Goal: Information Seeking & Learning: Learn about a topic

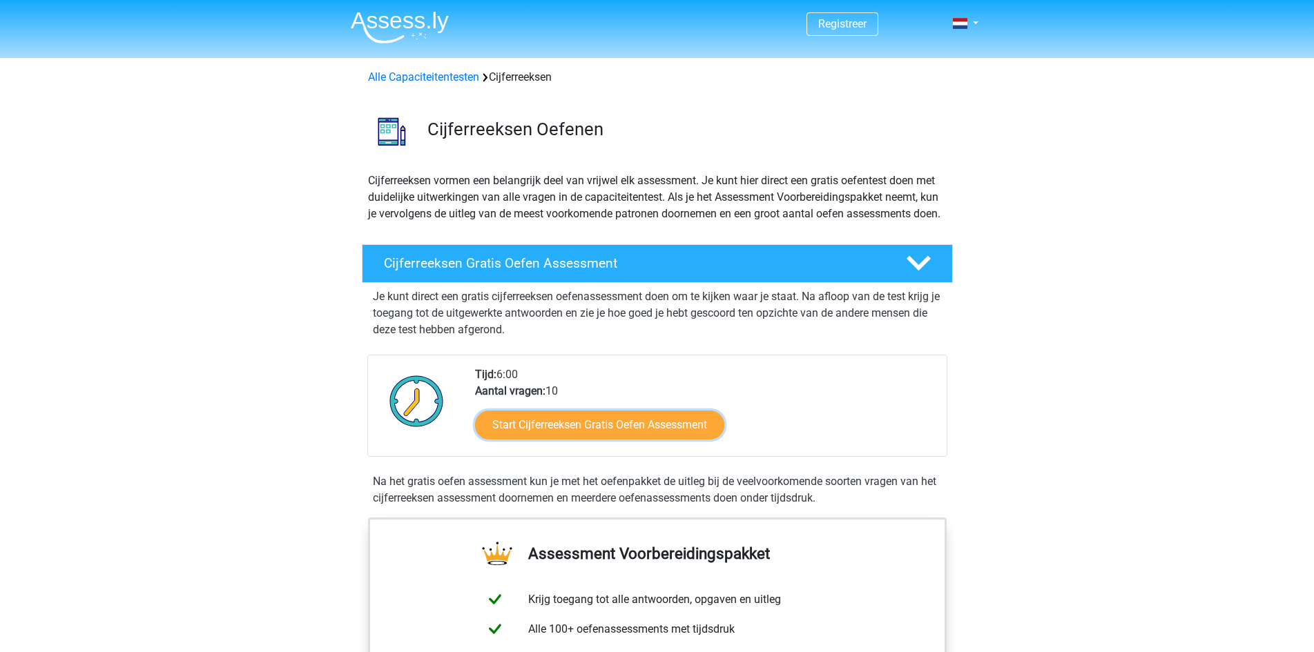
click at [589, 440] on link "Start Cijferreeksen Gratis Oefen Assessment" at bounding box center [599, 425] width 249 height 29
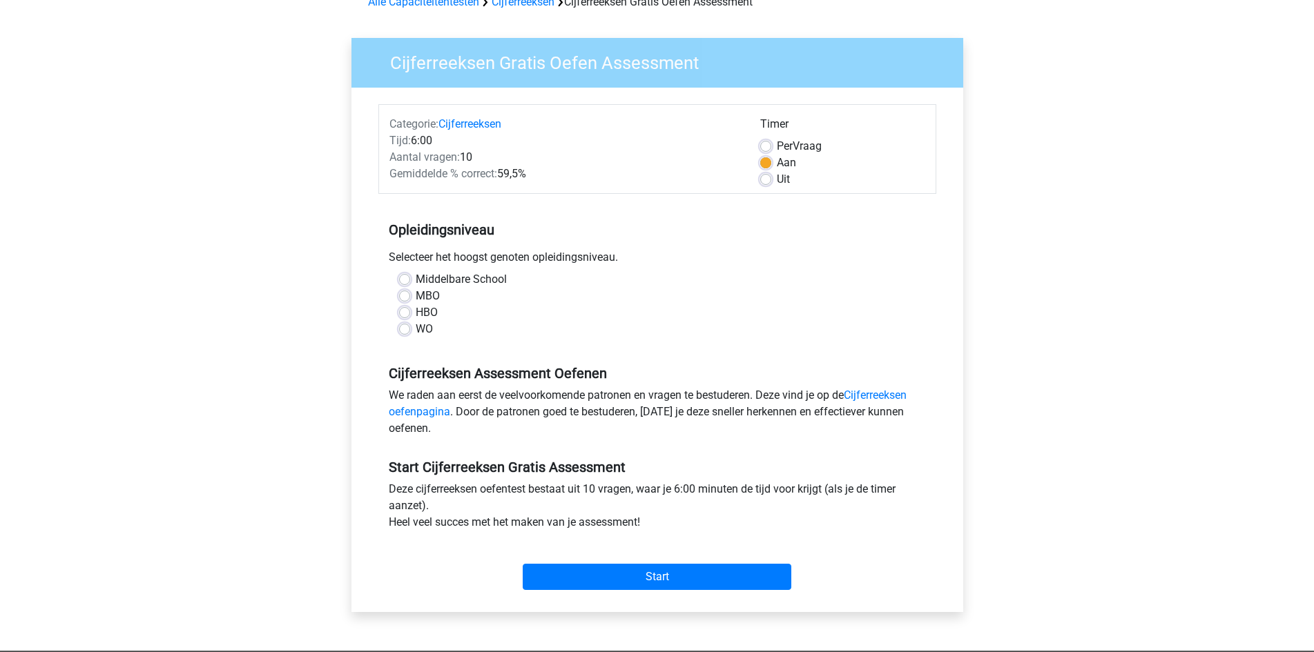
scroll to position [138, 0]
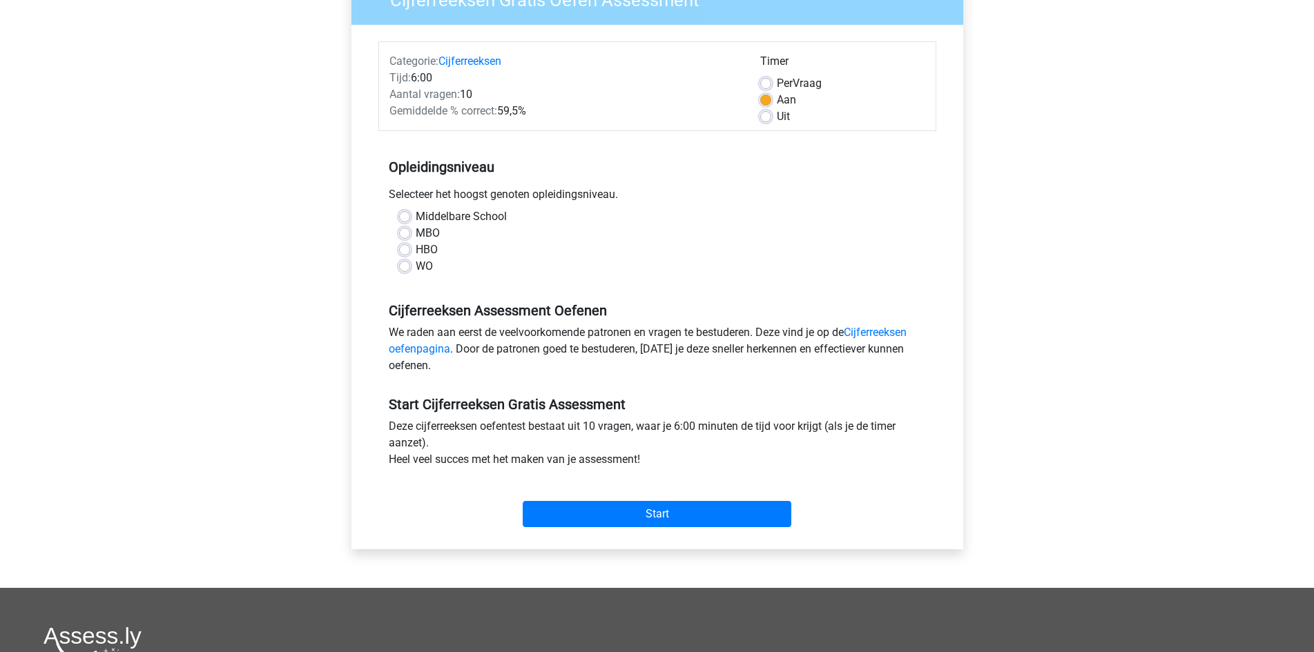
click at [416, 248] on label "HBO" at bounding box center [427, 250] width 22 height 17
click at [401, 248] on input "HBO" at bounding box center [404, 249] width 11 height 14
radio input "true"
click at [668, 515] on input "Start" at bounding box center [657, 514] width 269 height 26
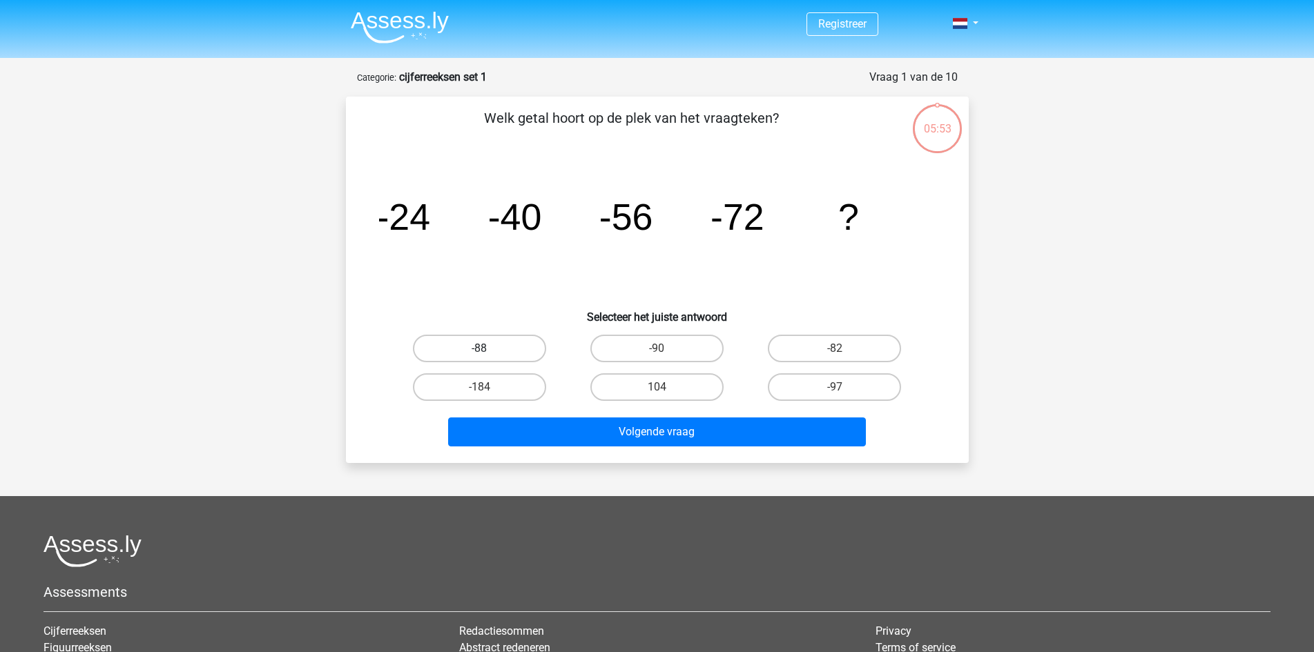
click at [512, 349] on label "-88" at bounding box center [479, 349] width 133 height 28
click at [488, 349] on input "-88" at bounding box center [483, 353] width 9 height 9
radio input "true"
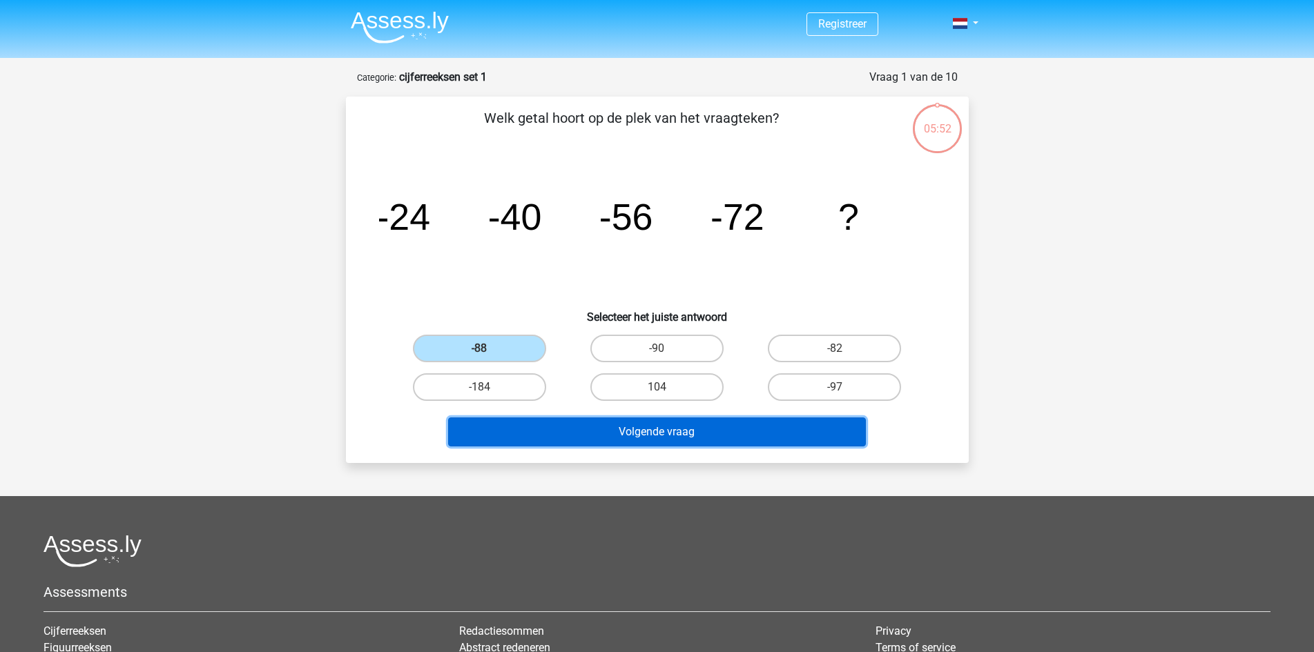
click at [590, 427] on button "Volgende vraag" at bounding box center [657, 432] width 418 height 29
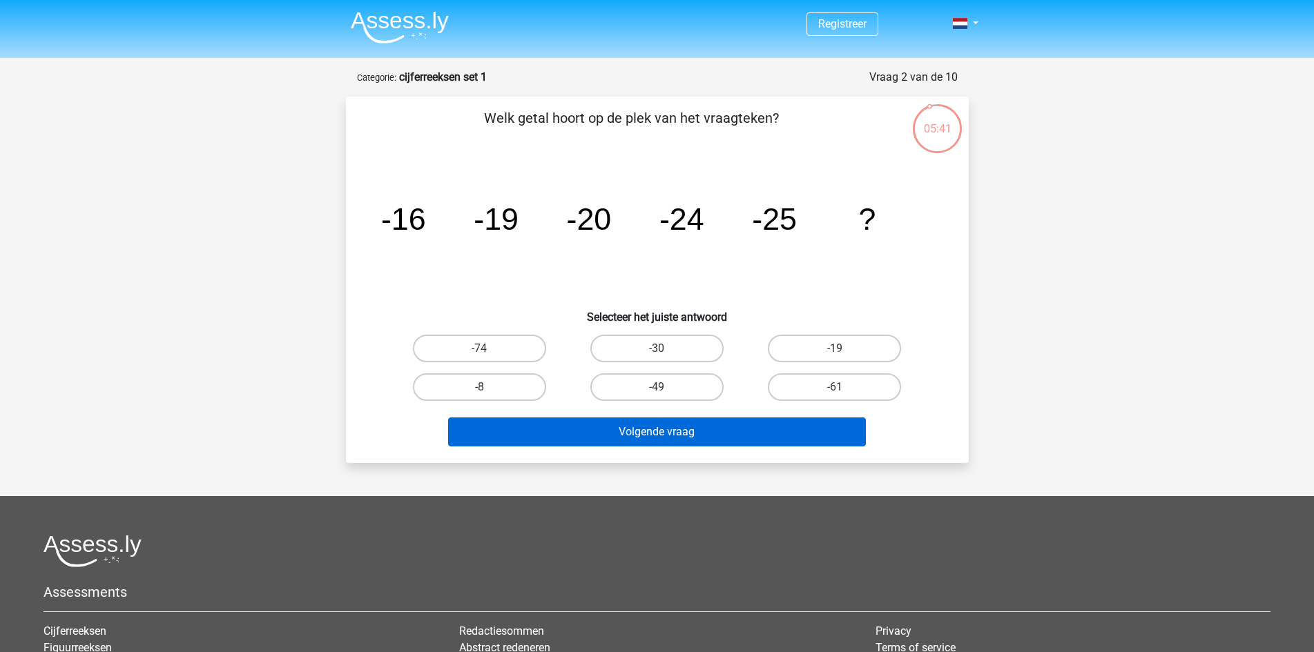
drag, startPoint x: 635, startPoint y: 344, endPoint x: 630, endPoint y: 419, distance: 75.4
click at [635, 342] on label "-30" at bounding box center [656, 349] width 133 height 28
click at [656, 349] on input "-30" at bounding box center [660, 353] width 9 height 9
radio input "true"
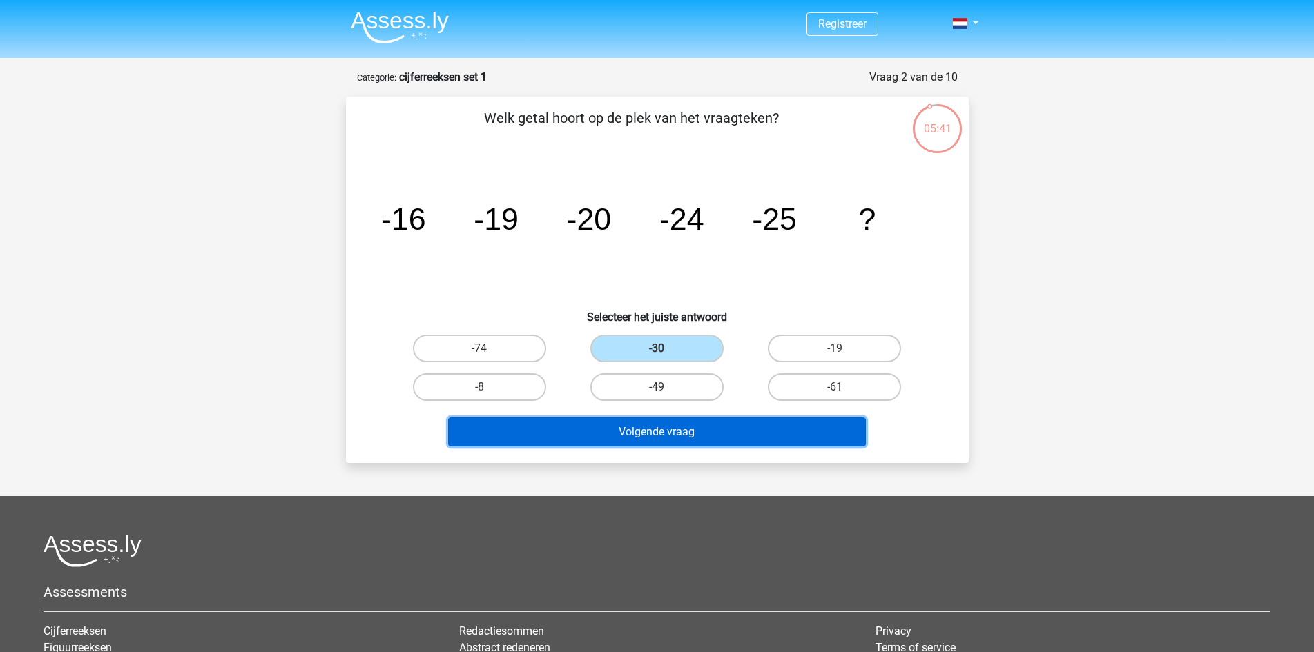
click at [625, 436] on button "Volgende vraag" at bounding box center [657, 432] width 418 height 29
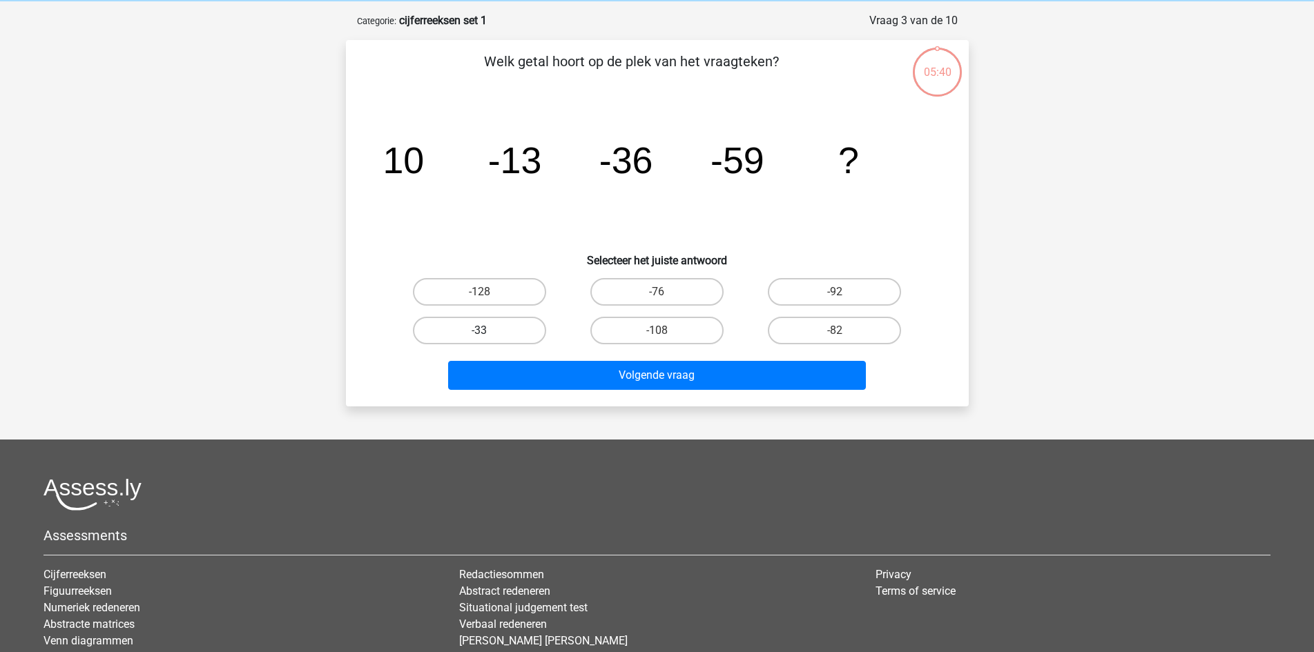
scroll to position [69, 0]
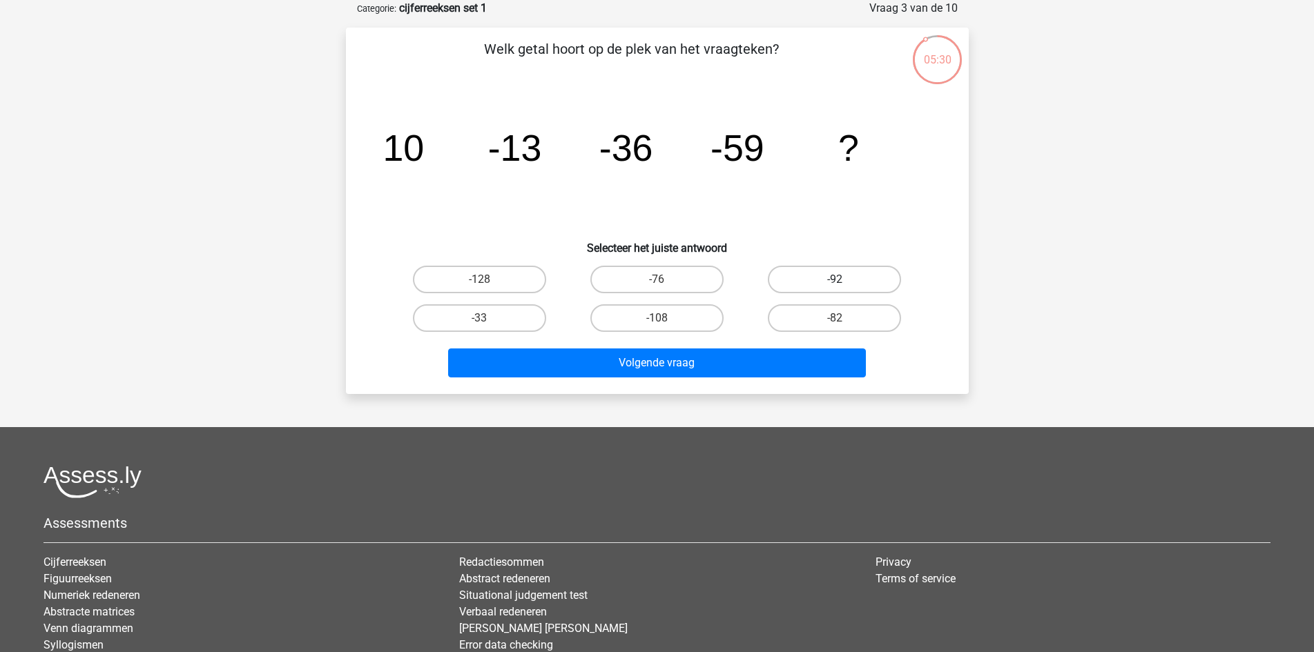
click at [817, 271] on label "-92" at bounding box center [834, 280] width 133 height 28
click at [835, 280] on input "-92" at bounding box center [839, 284] width 9 height 9
radio input "true"
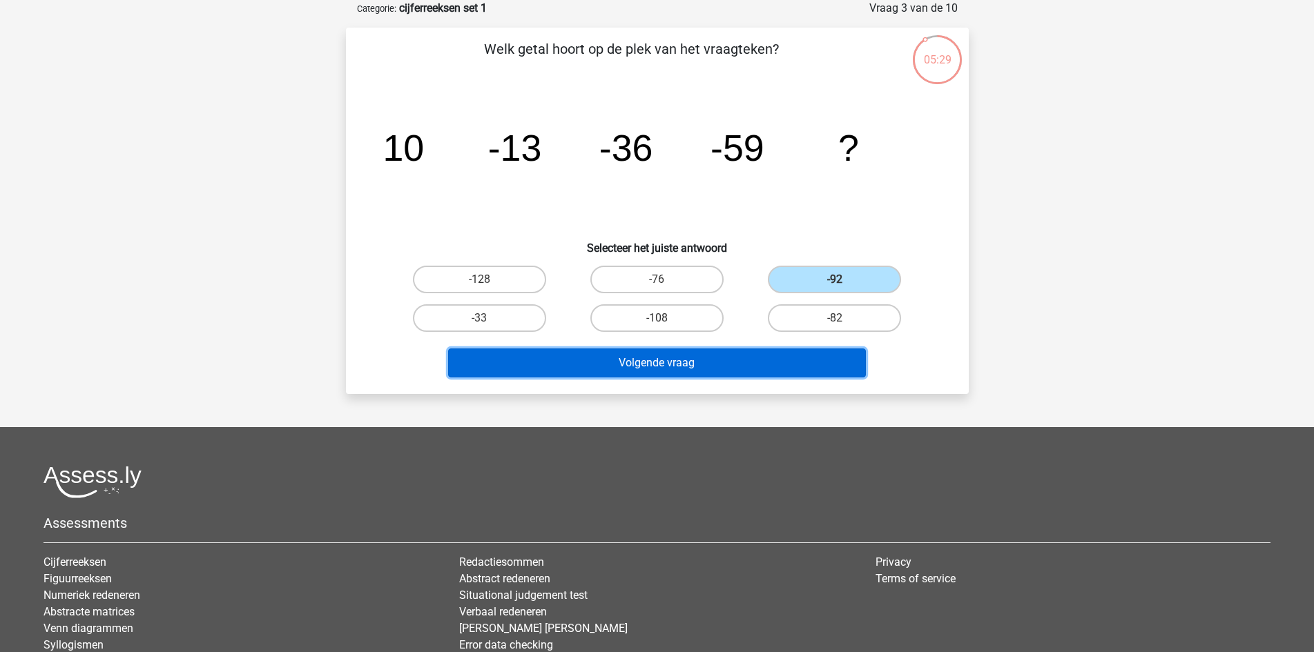
click at [672, 356] on button "Volgende vraag" at bounding box center [657, 363] width 418 height 29
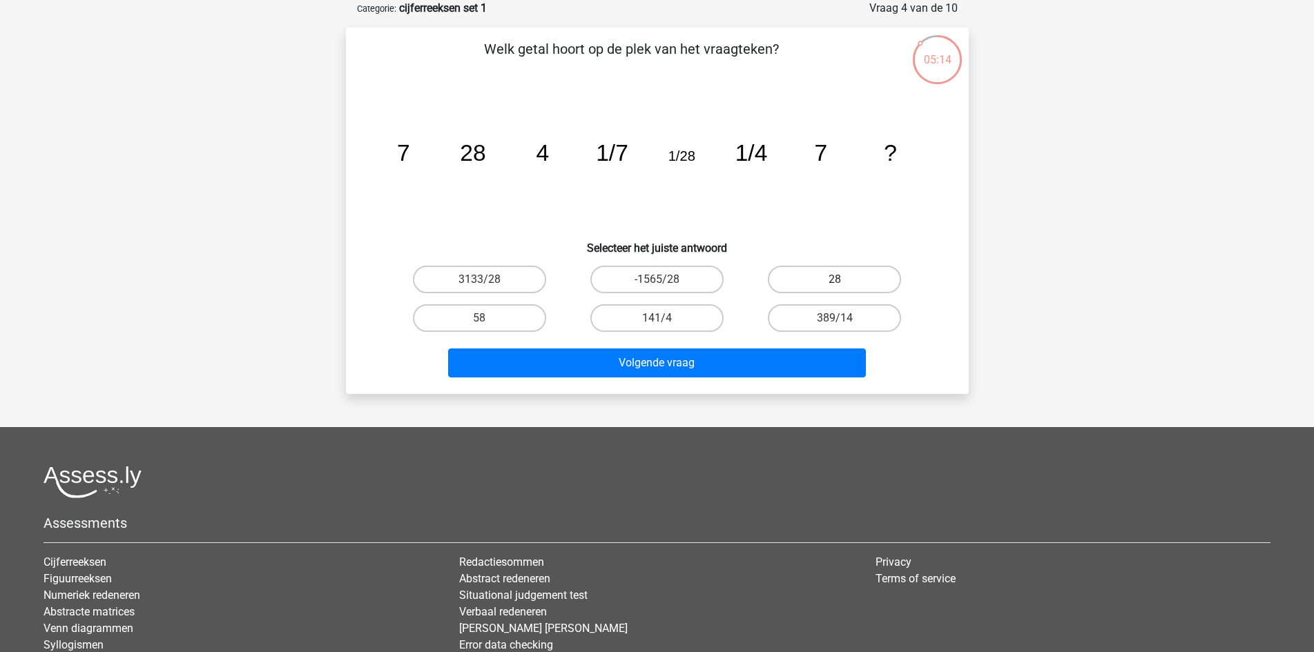
click at [832, 282] on label "28" at bounding box center [834, 280] width 133 height 28
click at [835, 282] on input "28" at bounding box center [839, 284] width 9 height 9
radio input "true"
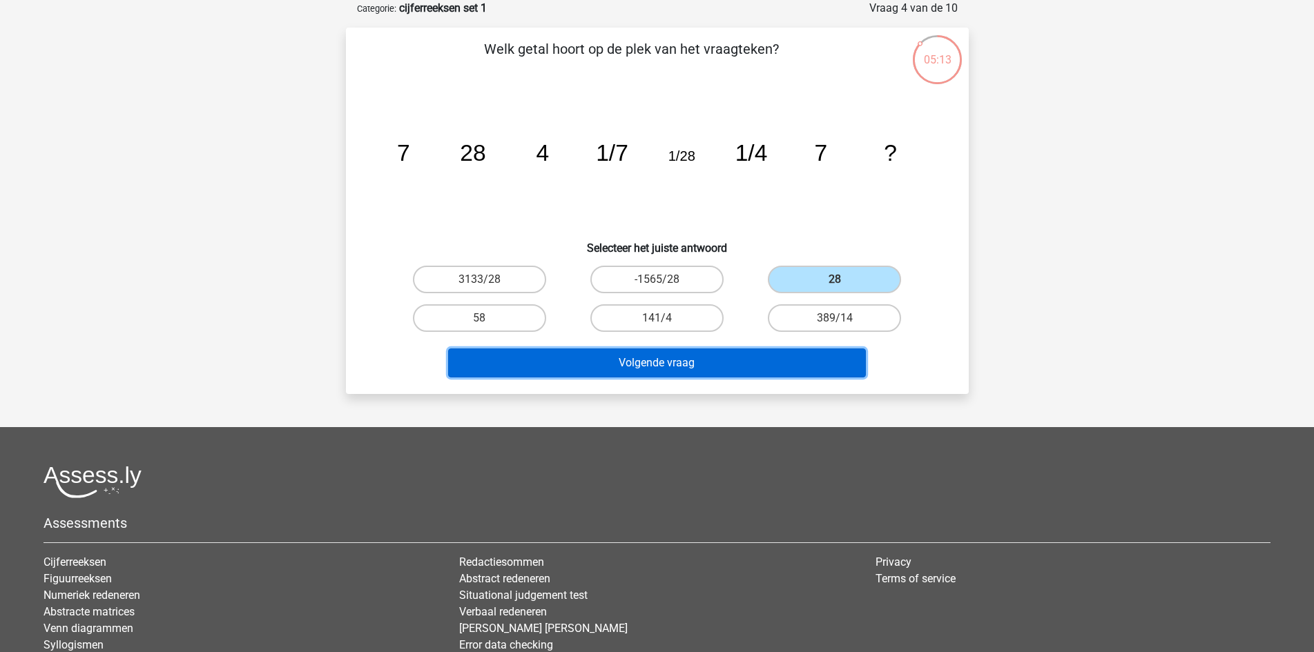
click at [658, 366] on button "Volgende vraag" at bounding box center [657, 363] width 418 height 29
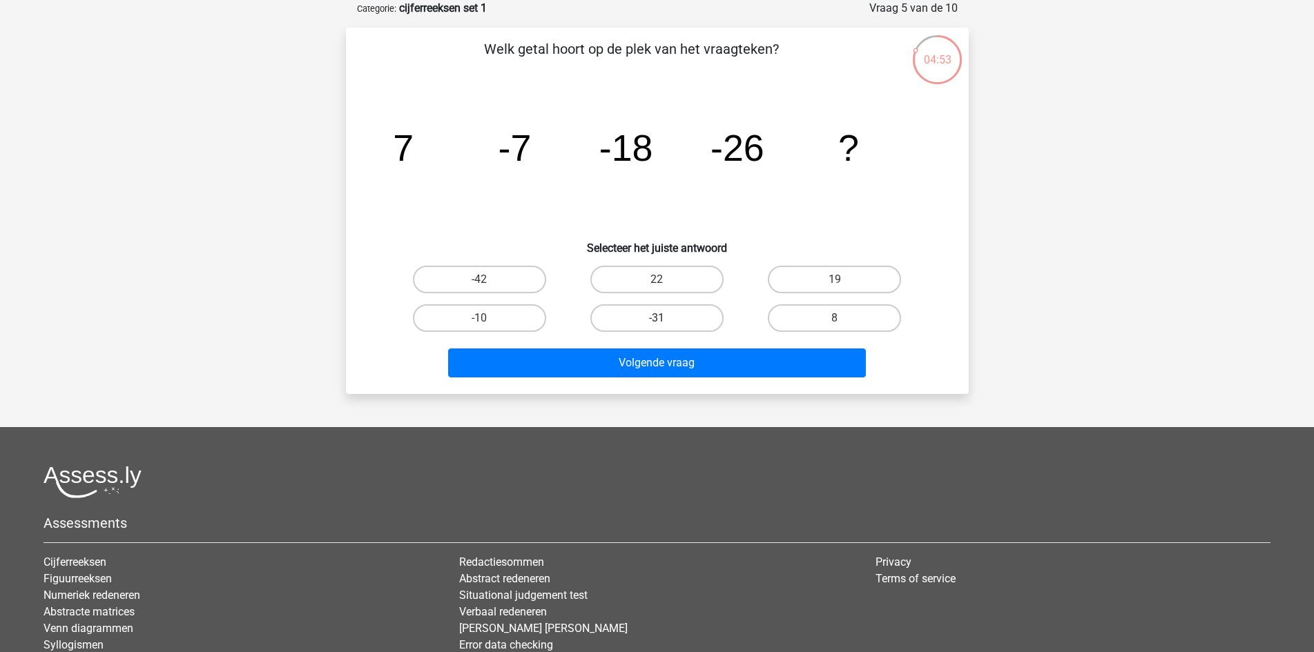
click at [652, 309] on label "-31" at bounding box center [656, 318] width 133 height 28
click at [656, 318] on input "-31" at bounding box center [660, 322] width 9 height 9
radio input "true"
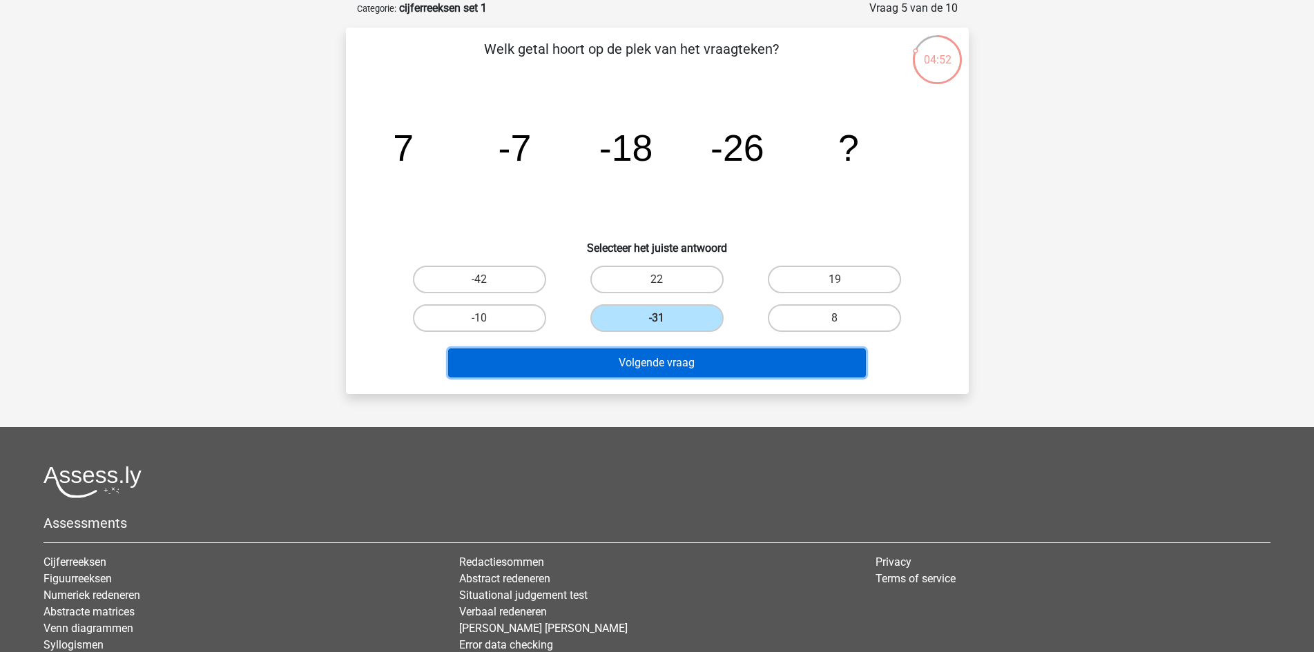
click at [665, 360] on button "Volgende vraag" at bounding box center [657, 363] width 418 height 29
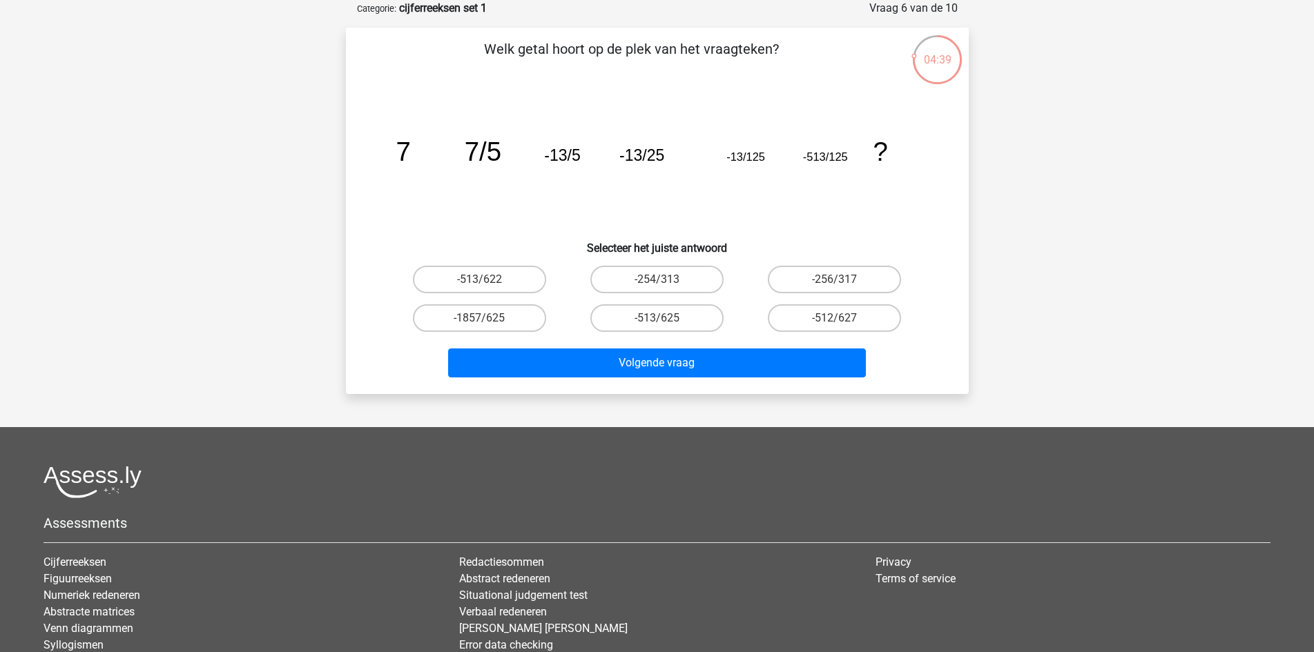
click at [599, 224] on icon "image/svg+xml 7 7/5 -13/5 -13/25 -13/125 -513/125 ?" at bounding box center [657, 160] width 556 height 139
drag, startPoint x: 830, startPoint y: 158, endPoint x: 872, endPoint y: 168, distance: 43.4
click at [872, 168] on icon "image/svg+xml 7 7/5 -13/5 -13/25 -13/125 -513/125 ?" at bounding box center [657, 160] width 556 height 139
click at [802, 208] on icon "image/svg+xml 7 7/5 -13/5 -13/25 -13/125 -513/125 ?" at bounding box center [657, 160] width 556 height 139
drag, startPoint x: 650, startPoint y: 153, endPoint x: 688, endPoint y: 157, distance: 37.4
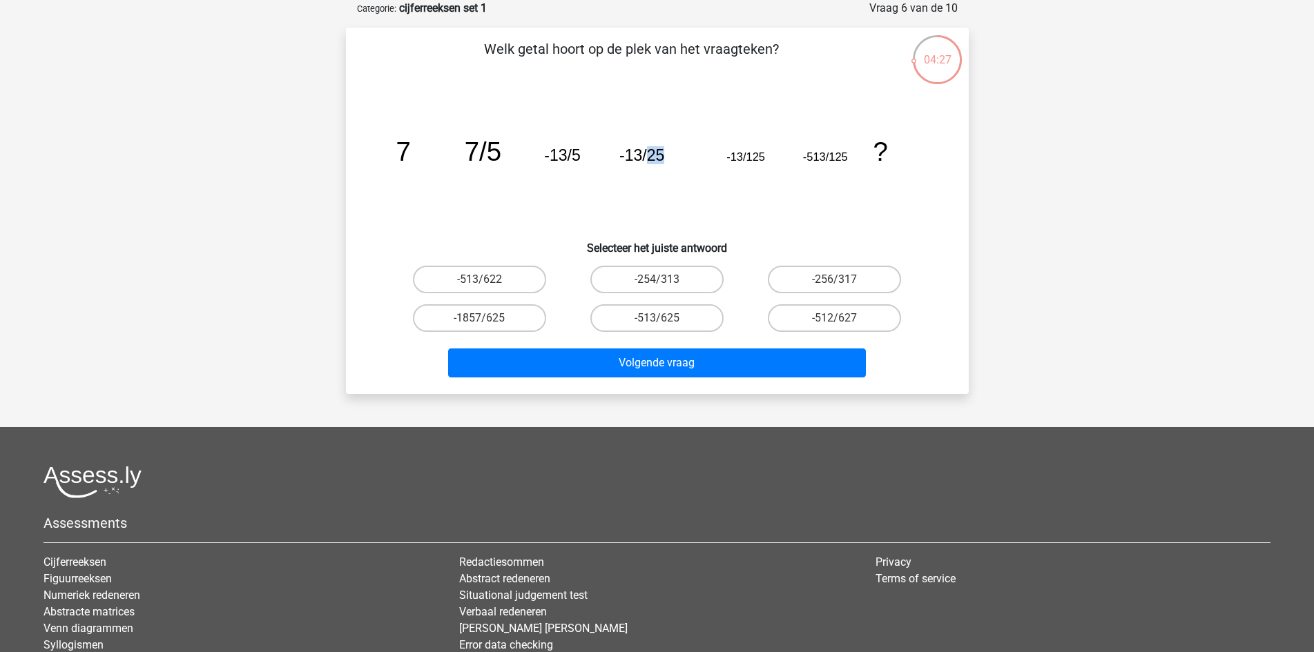
click at [688, 157] on icon "image/svg+xml 7 7/5 -13/5 -13/25 -13/125 -513/125 ?" at bounding box center [657, 160] width 556 height 139
click at [645, 194] on icon "image/svg+xml 7 7/5 -13/5 -13/25 -13/125 -513/125 ?" at bounding box center [657, 160] width 556 height 139
drag, startPoint x: 838, startPoint y: 159, endPoint x: 850, endPoint y: 159, distance: 12.4
click at [850, 159] on icon "image/svg+xml 7 7/5 -13/5 -13/25 -13/125 -513/125 ?" at bounding box center [657, 160] width 556 height 139
click at [833, 198] on icon "image/svg+xml 7 7/5 -13/5 -13/25 -13/125 -513/125 ?" at bounding box center [657, 160] width 556 height 139
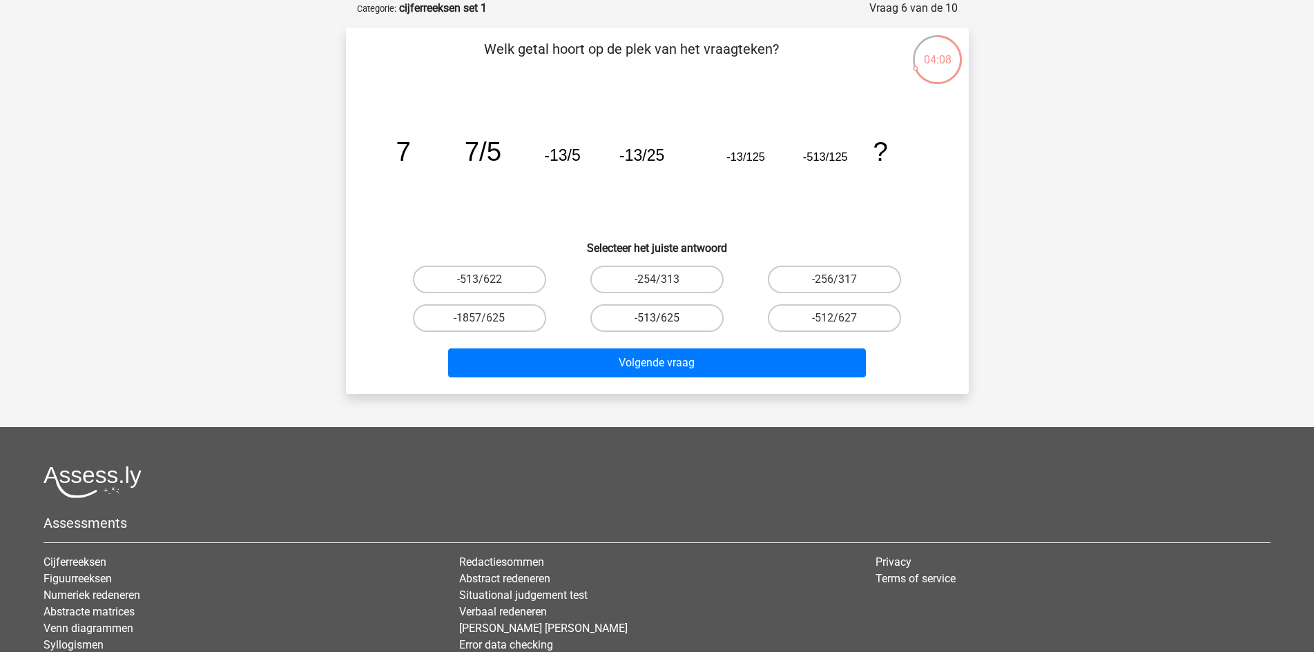
click at [648, 317] on label "-513/625" at bounding box center [656, 318] width 133 height 28
click at [656, 318] on input "-513/625" at bounding box center [660, 322] width 9 height 9
radio input "true"
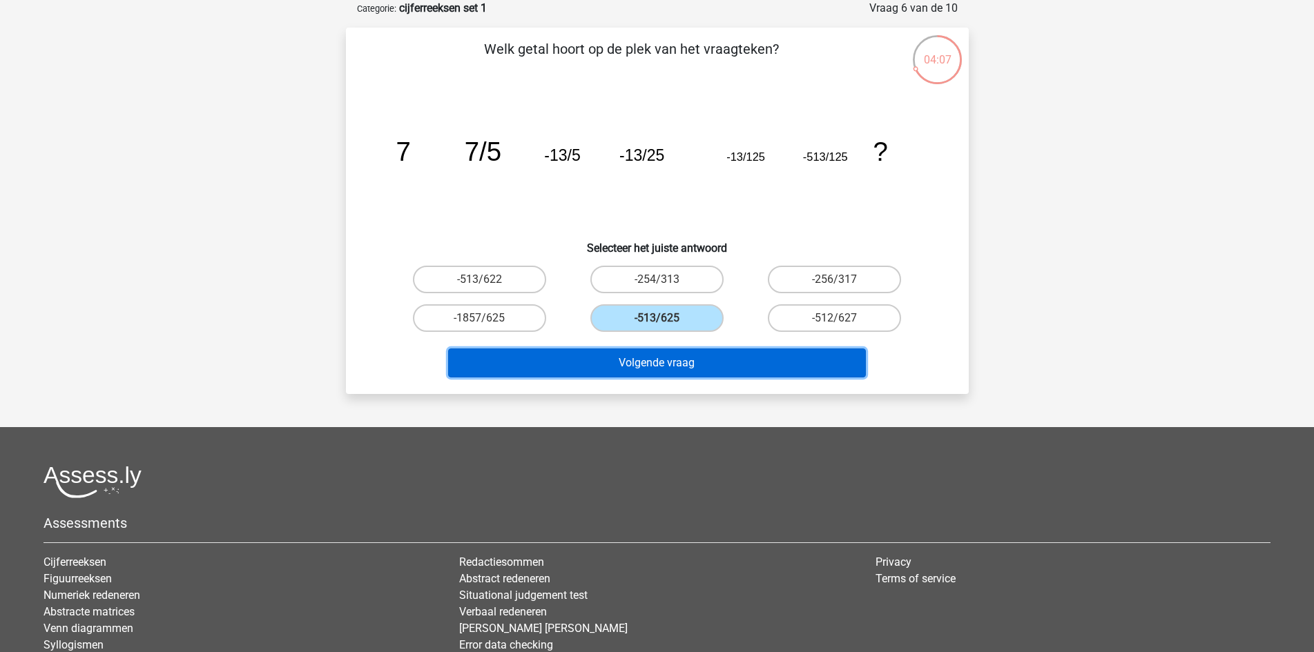
click at [642, 358] on button "Volgende vraag" at bounding box center [657, 363] width 418 height 29
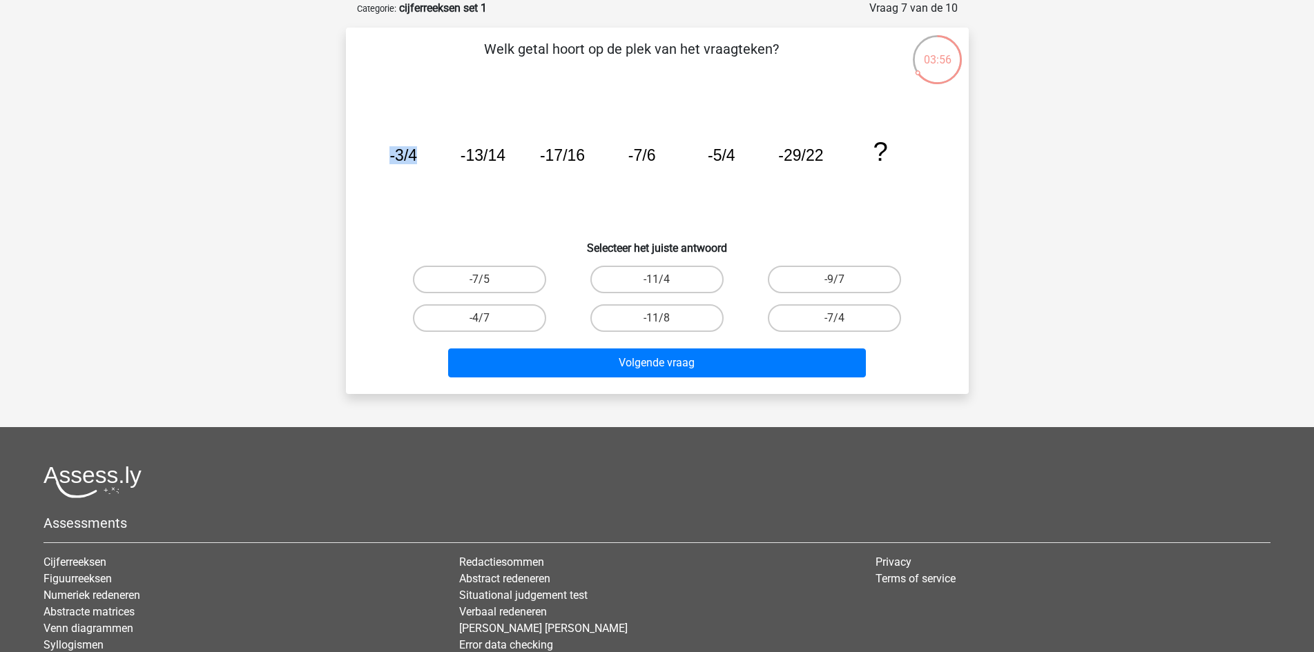
click at [446, 157] on icon "image/svg+xml -3/4 -13/14 -17/16 -7/6 -5/4 -29/22 ?" at bounding box center [657, 160] width 556 height 139
click at [446, 182] on icon "image/svg+xml -3/4 -13/14 -17/16 -7/6 -5/4 -29/22 ?" at bounding box center [657, 160] width 556 height 139
drag, startPoint x: 465, startPoint y: 155, endPoint x: 530, endPoint y: 159, distance: 65.7
click at [530, 159] on icon "image/svg+xml -3/4 -13/14 -17/16 -7/6 -5/4 -29/22 ?" at bounding box center [657, 160] width 556 height 139
click at [515, 191] on icon "image/svg+xml -3/4 -13/14 -17/16 -7/6 -5/4 -29/22 ?" at bounding box center [657, 160] width 556 height 139
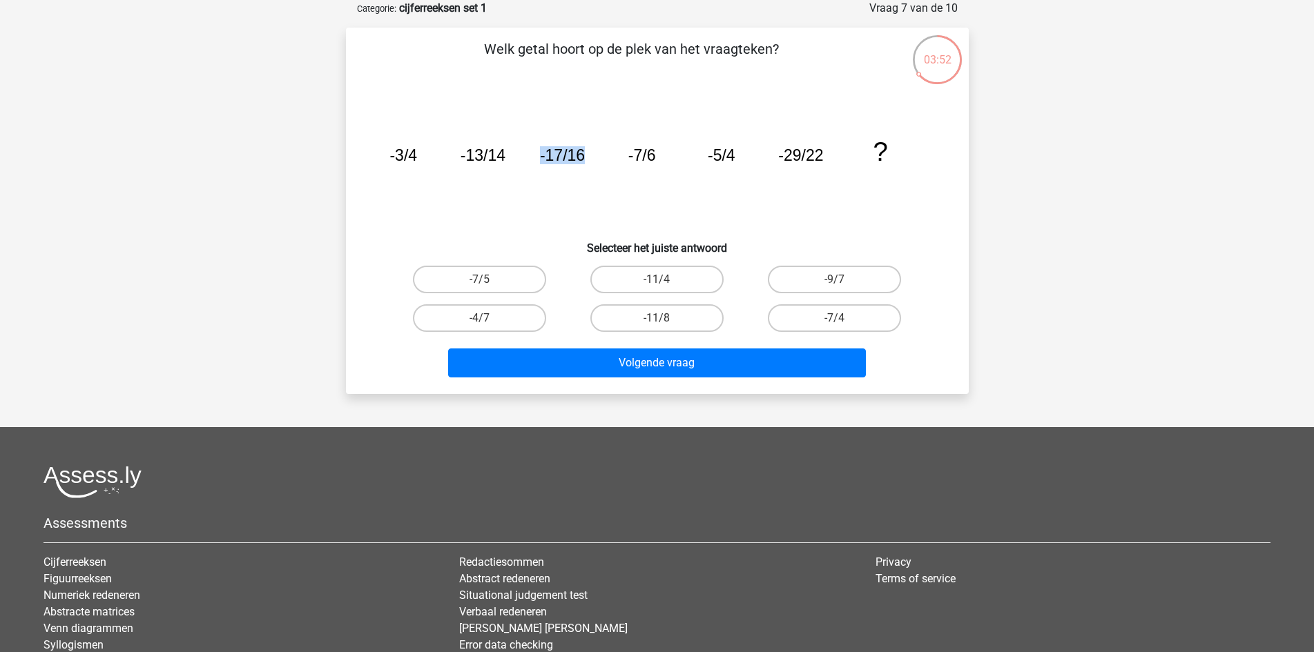
drag, startPoint x: 532, startPoint y: 162, endPoint x: 587, endPoint y: 159, distance: 54.6
click at [587, 159] on icon "image/svg+xml -3/4 -13/14 -17/16 -7/6 -5/4 -29/22 ?" at bounding box center [657, 160] width 556 height 139
click at [564, 204] on icon "image/svg+xml -3/4 -13/14 -17/16 -7/6 -5/4 -29/22 ?" at bounding box center [657, 160] width 556 height 139
drag, startPoint x: 389, startPoint y: 153, endPoint x: 447, endPoint y: 153, distance: 58.0
click at [447, 153] on icon "image/svg+xml -3/4 -13/14 -17/16 -7/6 -5/4 -29/22 ?" at bounding box center [657, 160] width 556 height 139
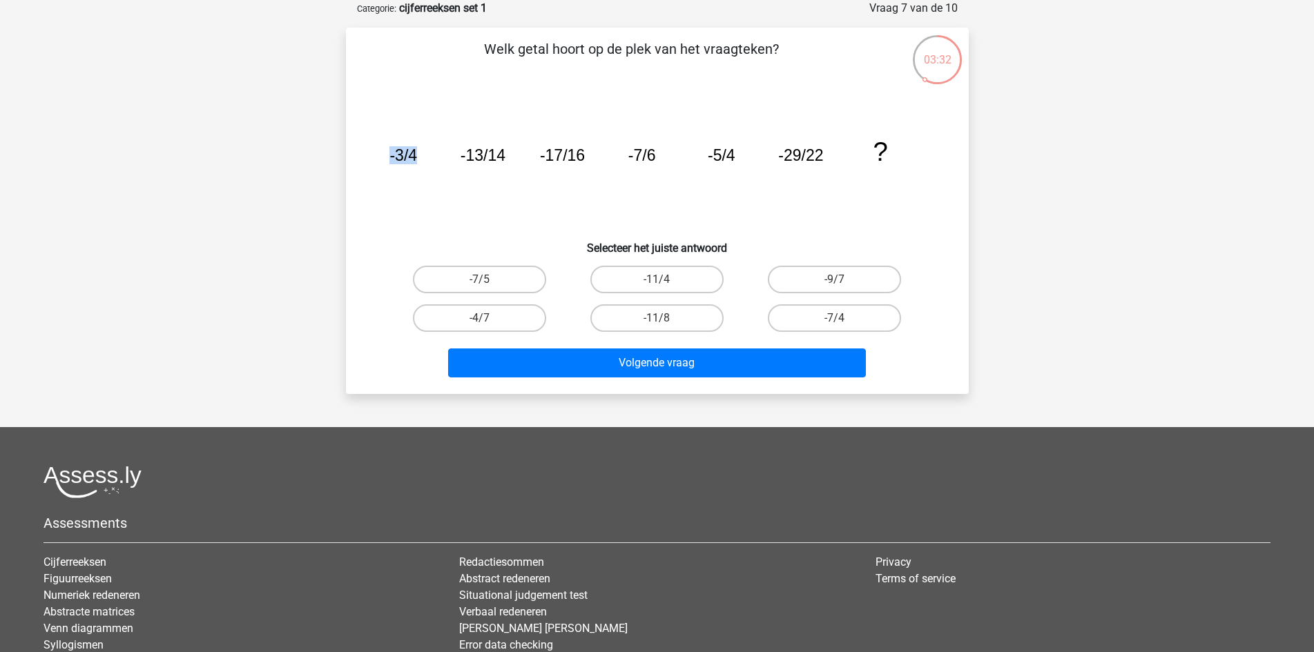
click at [454, 200] on icon "image/svg+xml -3/4 -13/14 -17/16 -7/6 -5/4 -29/22 ?" at bounding box center [657, 160] width 556 height 139
drag, startPoint x: 456, startPoint y: 156, endPoint x: 520, endPoint y: 162, distance: 63.8
click at [520, 162] on icon "image/svg+xml -3/4 -13/14 -17/16 -7/6 -5/4 -29/22 ?" at bounding box center [657, 160] width 556 height 139
click at [477, 280] on label "-7/5" at bounding box center [479, 280] width 133 height 28
click at [479, 280] on input "-7/5" at bounding box center [483, 284] width 9 height 9
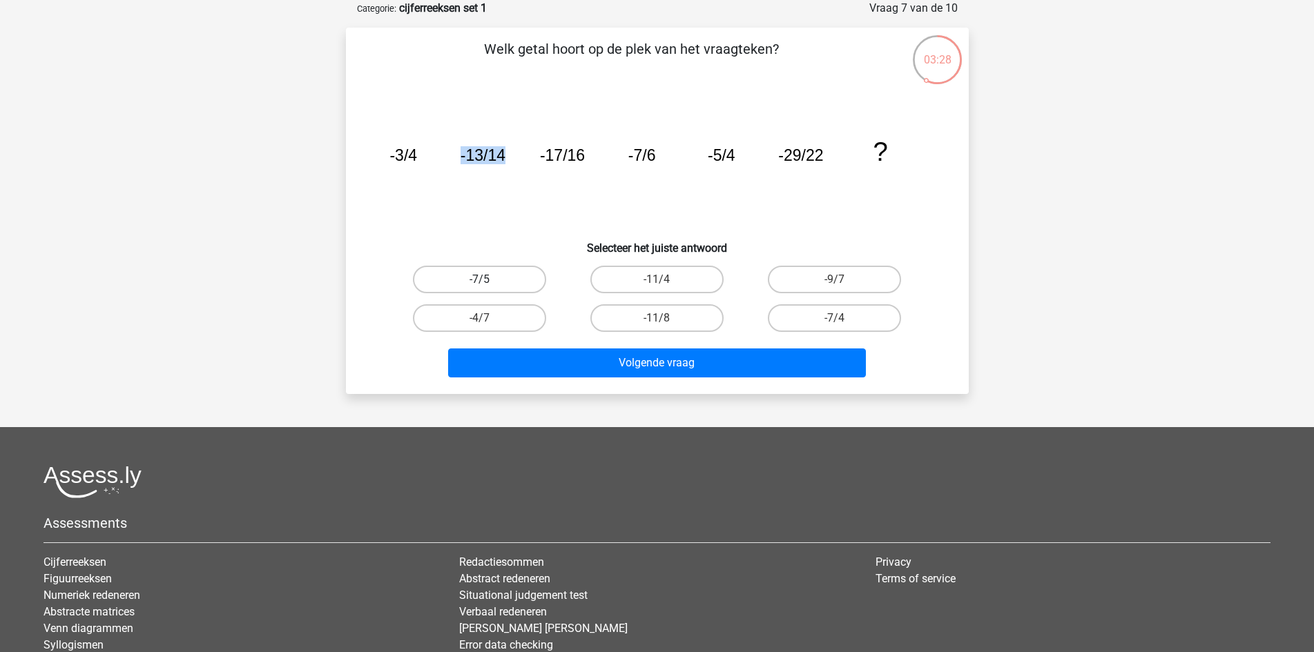
radio input "true"
click at [649, 282] on label "-11/4" at bounding box center [656, 280] width 133 height 28
click at [656, 282] on input "-11/4" at bounding box center [660, 284] width 9 height 9
radio input "true"
click at [659, 308] on label "-11/8" at bounding box center [656, 318] width 133 height 28
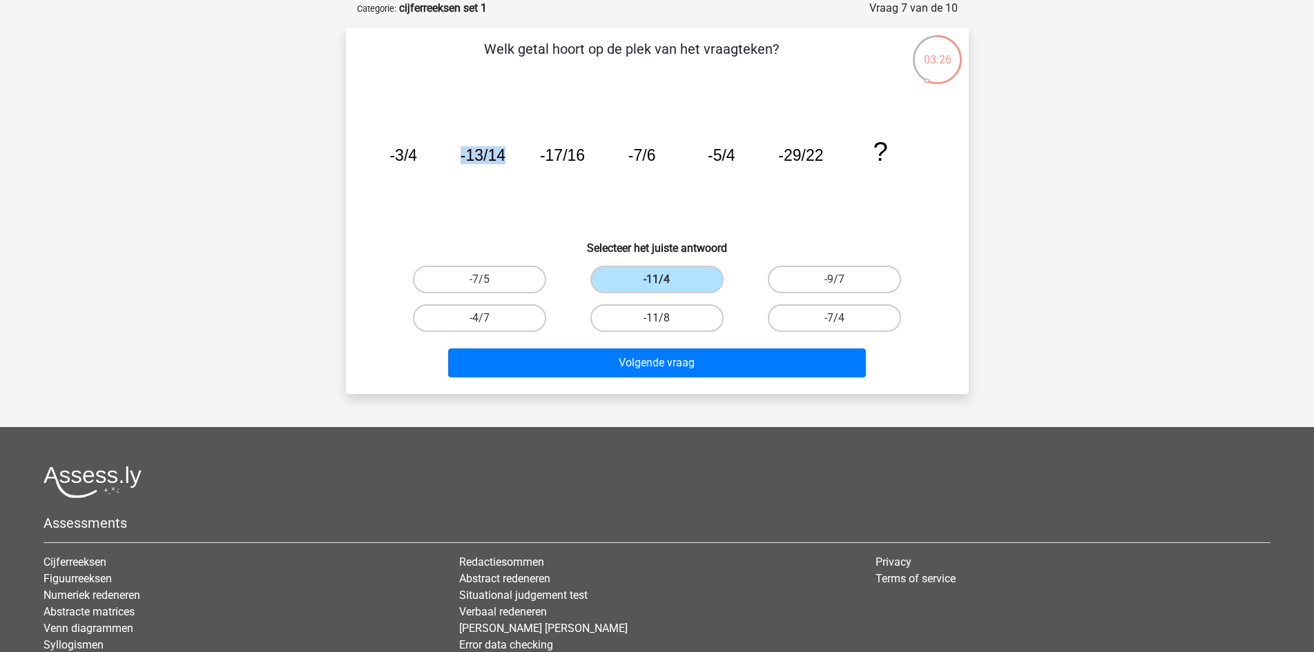
click at [659, 318] on input "-11/8" at bounding box center [660, 322] width 9 height 9
radio input "true"
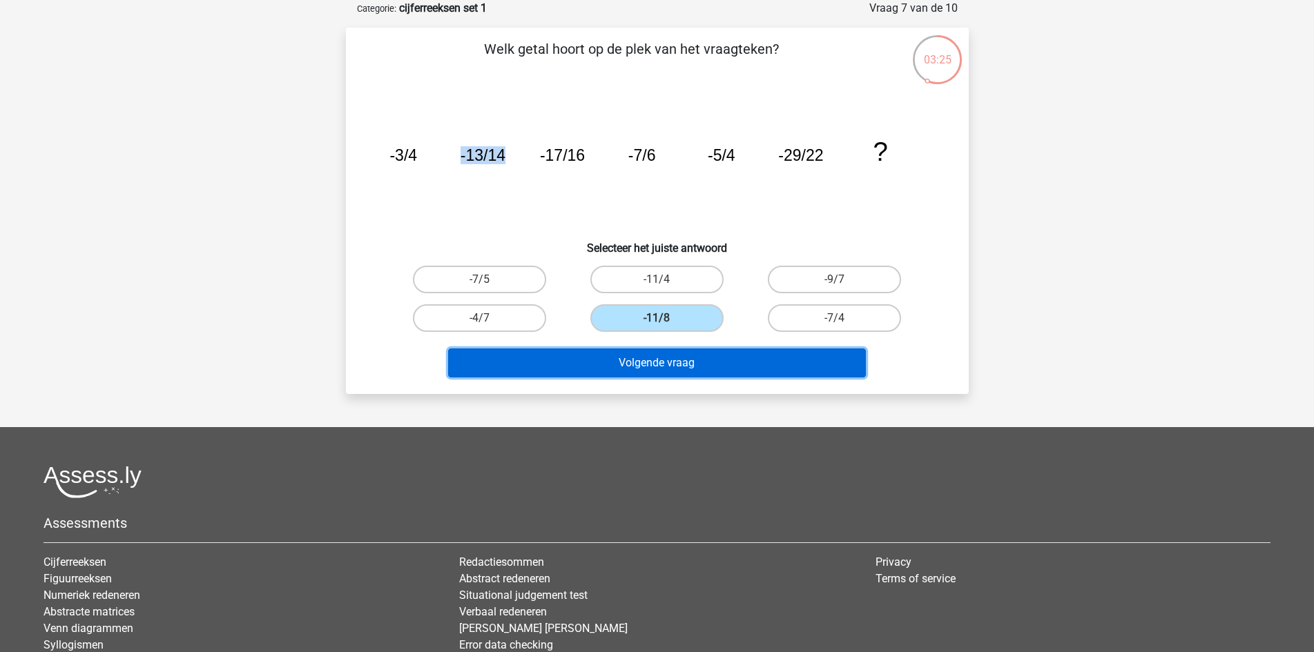
click at [679, 363] on button "Volgende vraag" at bounding box center [657, 363] width 418 height 29
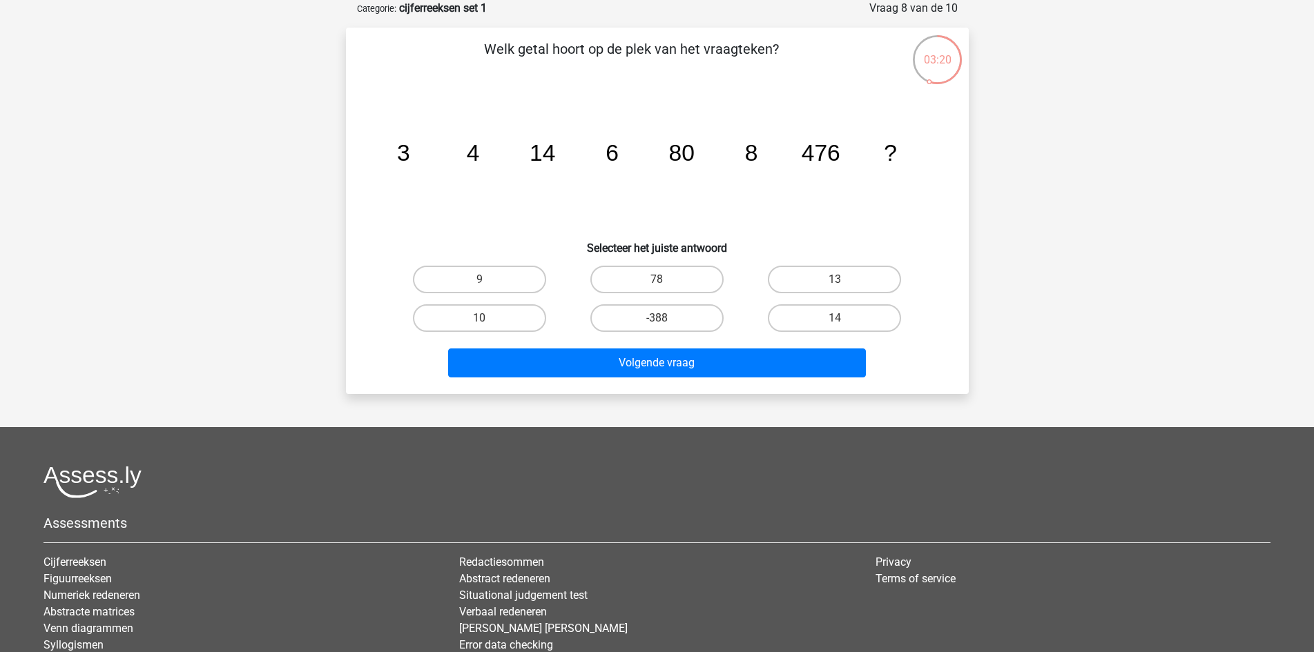
drag, startPoint x: 530, startPoint y: 154, endPoint x: 574, endPoint y: 154, distance: 44.2
click at [574, 154] on icon "image/svg+xml 3 4 14 6 80 8 476 ?" at bounding box center [657, 160] width 556 height 139
click at [563, 215] on icon "image/svg+xml 3 4 14 6 80 8 476 ?" at bounding box center [657, 160] width 556 height 139
drag, startPoint x: 613, startPoint y: 151, endPoint x: 628, endPoint y: 151, distance: 15.2
click at [628, 151] on icon "image/svg+xml 3 4 14 6 80 8 476 ?" at bounding box center [657, 160] width 556 height 139
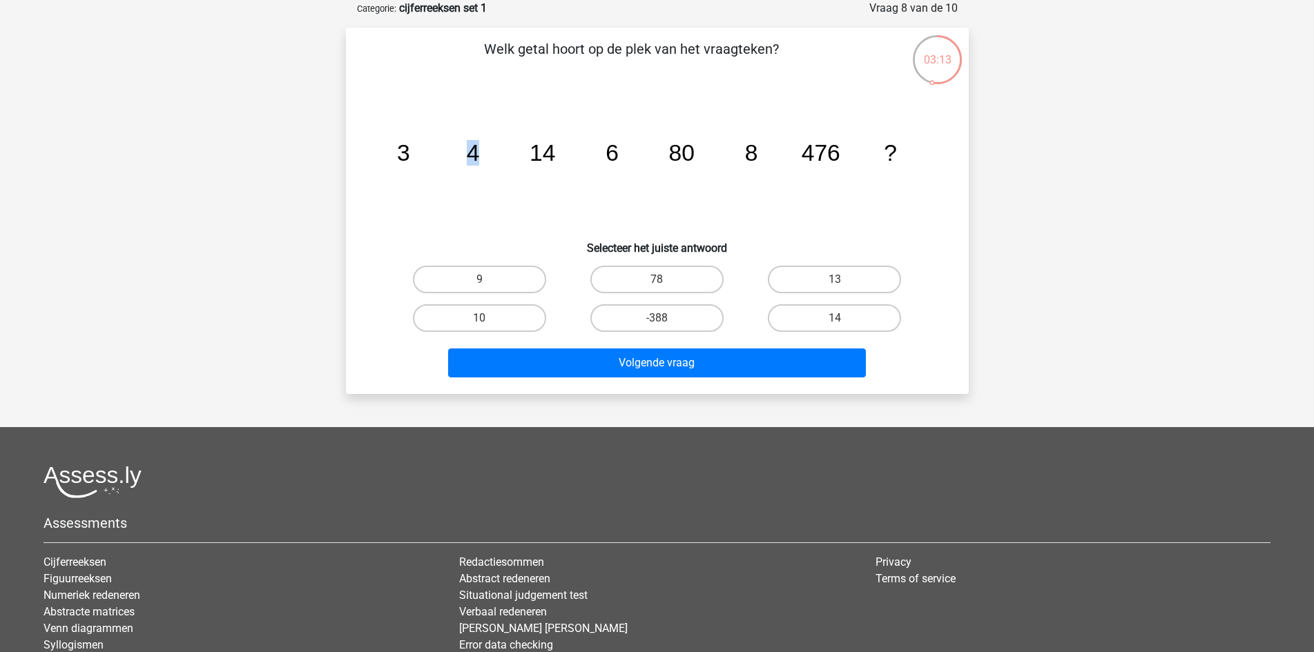
drag, startPoint x: 467, startPoint y: 153, endPoint x: 490, endPoint y: 153, distance: 22.8
click at [490, 153] on icon "image/svg+xml 3 4 14 6 80 8 476 ?" at bounding box center [657, 160] width 556 height 139
drag, startPoint x: 377, startPoint y: 151, endPoint x: 496, endPoint y: 152, distance: 118.7
click at [496, 152] on div "image/svg+xml 3 4 14 6 80 8 476 ?" at bounding box center [657, 160] width 578 height 139
drag, startPoint x: 524, startPoint y: 154, endPoint x: 621, endPoint y: 156, distance: 96.7
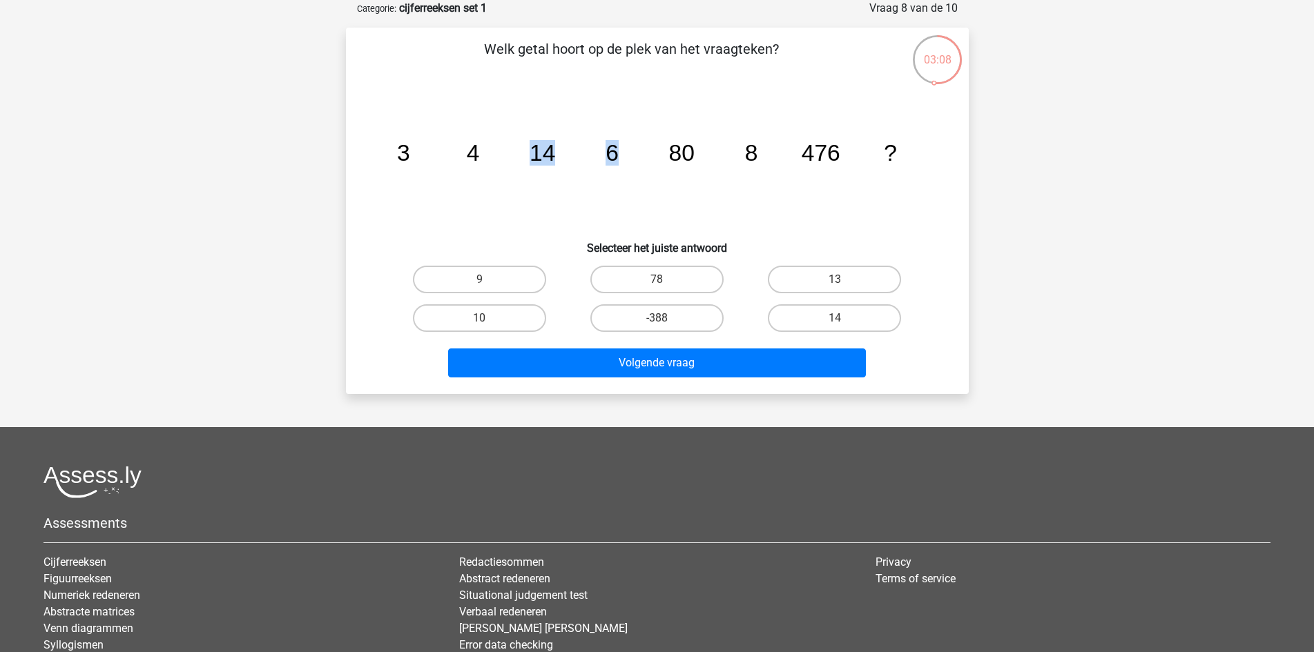
click at [621, 156] on icon "image/svg+xml 3 4 14 6 80 8 476 ?" at bounding box center [657, 160] width 556 height 139
drag, startPoint x: 652, startPoint y: 157, endPoint x: 760, endPoint y: 159, distance: 108.4
click at [760, 159] on icon "image/svg+xml 3 4 14 6 80 8 476 ?" at bounding box center [657, 160] width 556 height 139
drag, startPoint x: 497, startPoint y: 315, endPoint x: 535, endPoint y: 344, distance: 47.4
click at [498, 315] on label "10" at bounding box center [479, 318] width 133 height 28
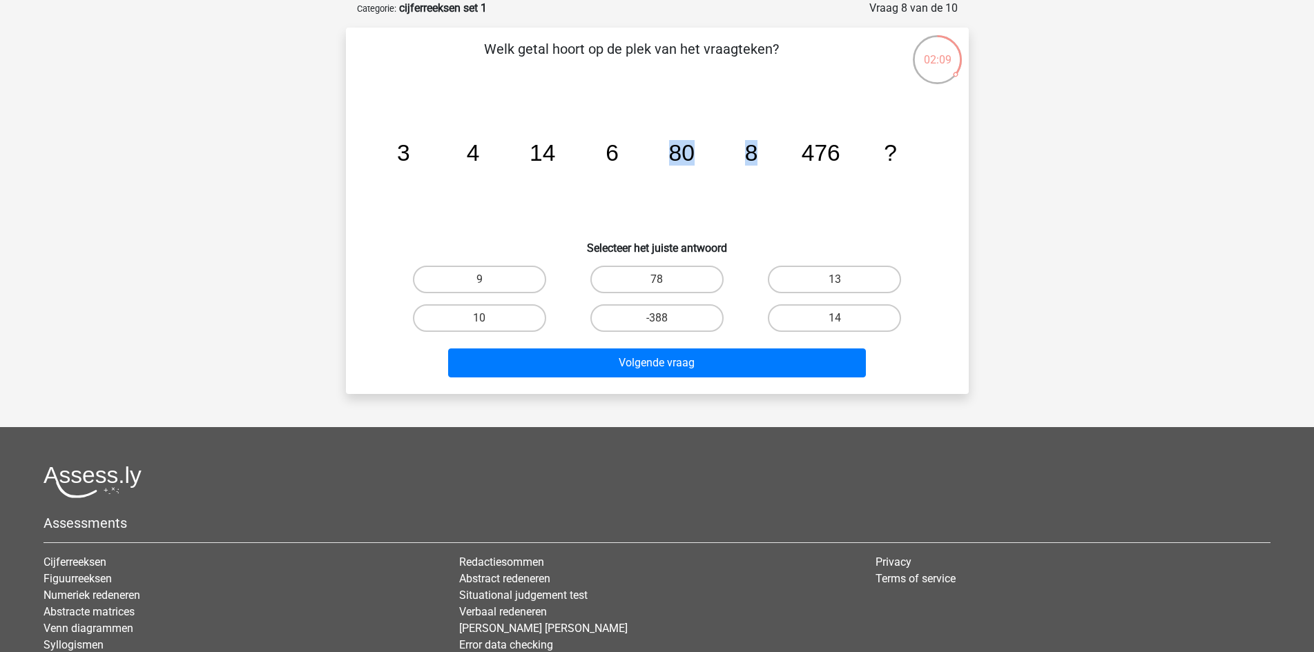
click at [488, 318] on input "10" at bounding box center [483, 322] width 9 height 9
radio input "true"
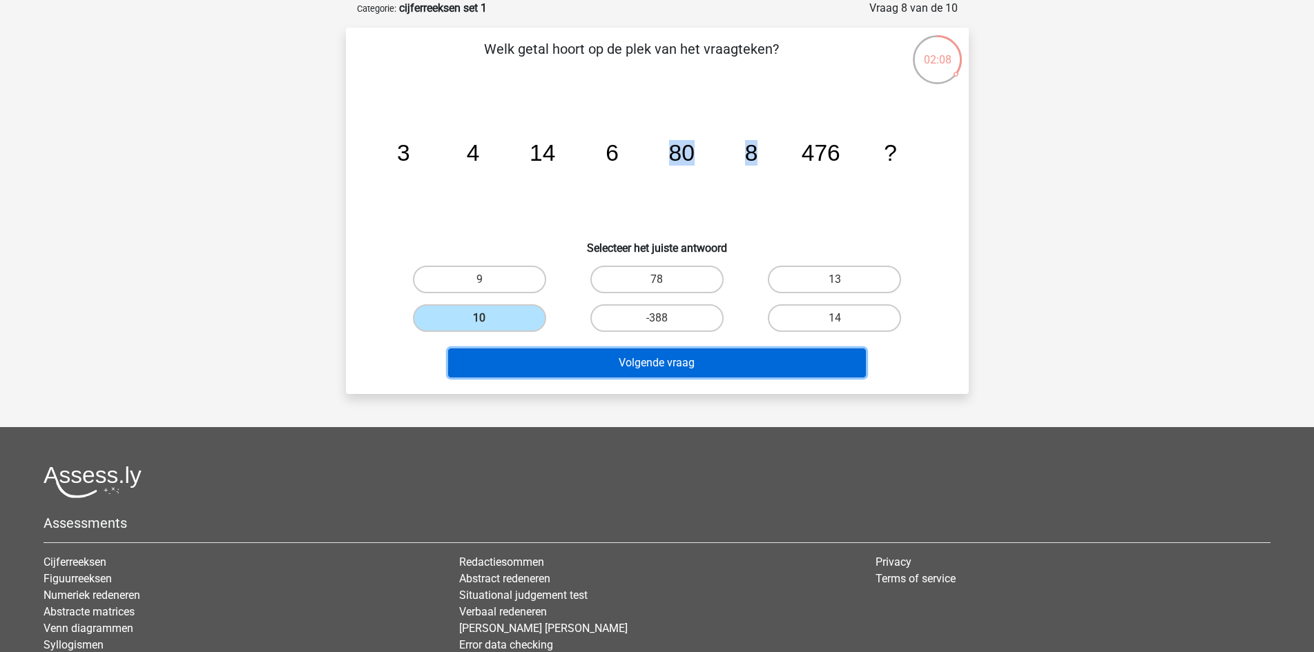
click at [556, 366] on button "Volgende vraag" at bounding box center [657, 363] width 418 height 29
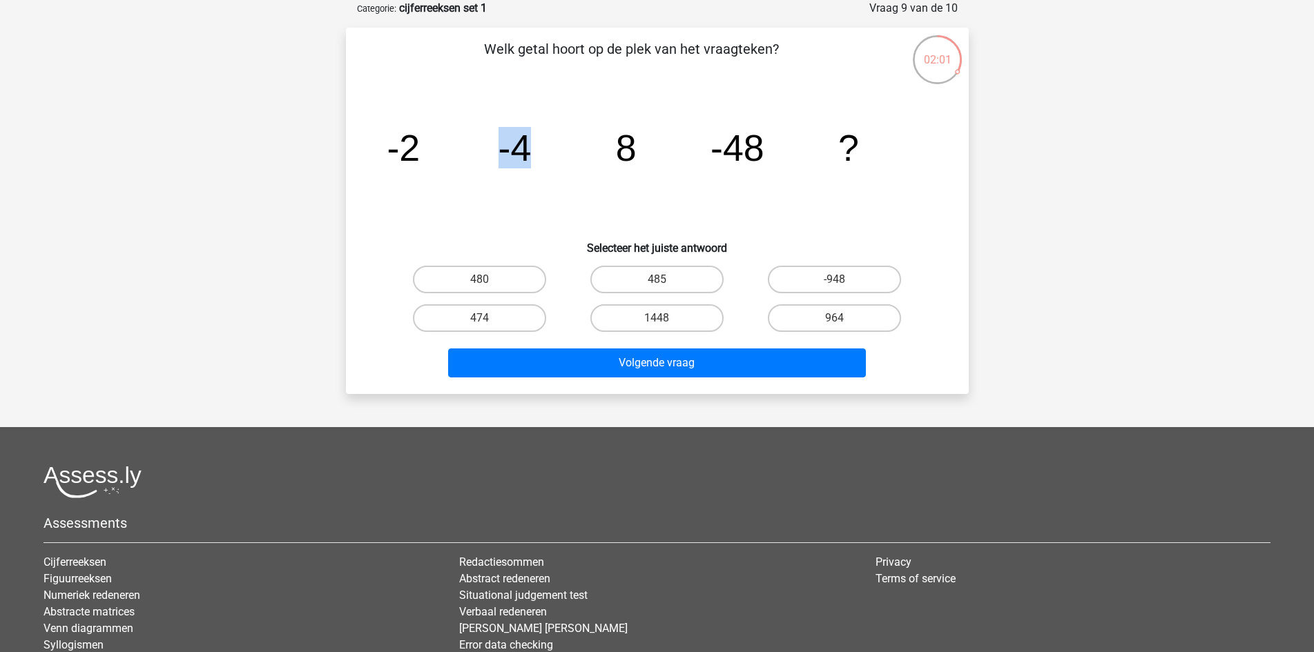
drag, startPoint x: 526, startPoint y: 146, endPoint x: 477, endPoint y: 146, distance: 49.0
click at [485, 146] on icon "image/svg+xml -2 -4 8 -48 ?" at bounding box center [657, 160] width 556 height 139
click at [382, 171] on icon "image/svg+xml -2 -4 8 -48 ?" at bounding box center [657, 160] width 556 height 139
drag, startPoint x: 404, startPoint y: 153, endPoint x: 602, endPoint y: 152, distance: 198.1
click at [602, 152] on icon "image/svg+xml -2 -4 8 -48 ?" at bounding box center [657, 160] width 556 height 139
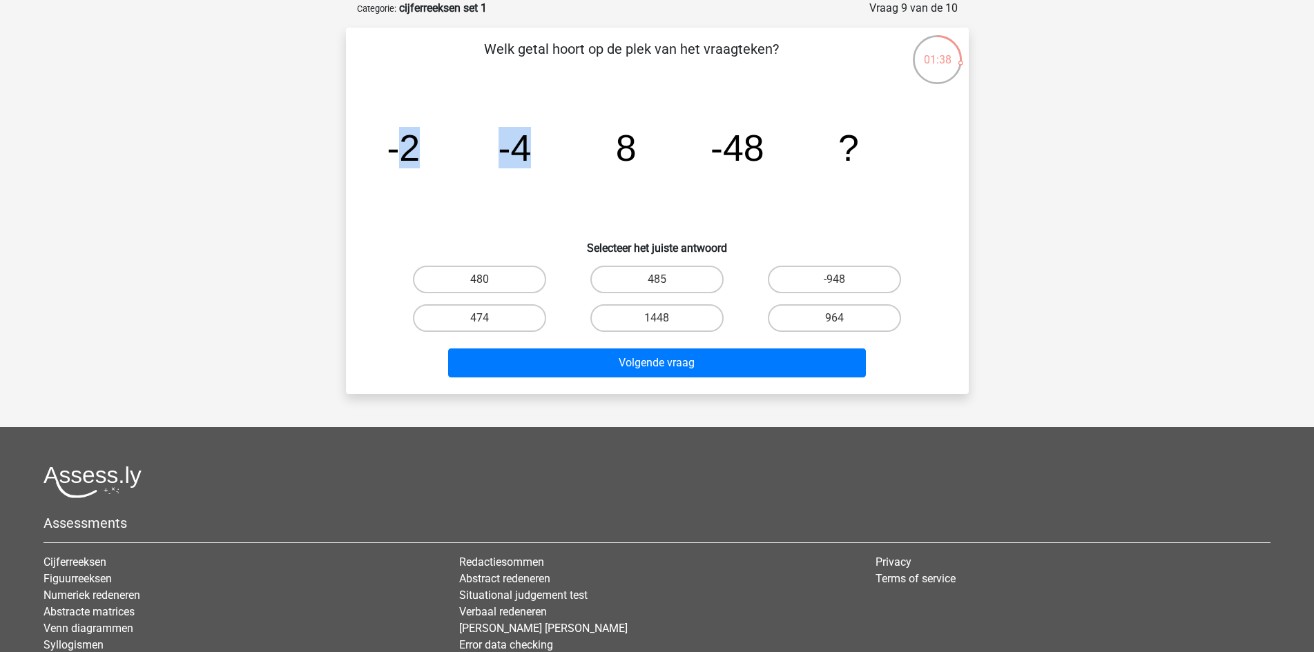
click at [570, 192] on icon "image/svg+xml -2 -4 8 -48 ?" at bounding box center [657, 160] width 556 height 139
drag, startPoint x: 402, startPoint y: 144, endPoint x: 571, endPoint y: 150, distance: 168.6
click at [571, 150] on icon "image/svg+xml -2 -4 8 -48 ?" at bounding box center [657, 160] width 556 height 139
drag, startPoint x: 607, startPoint y: 148, endPoint x: 685, endPoint y: 147, distance: 78.0
click at [685, 147] on icon "image/svg+xml -2 -4 8 -48 ?" at bounding box center [657, 160] width 556 height 139
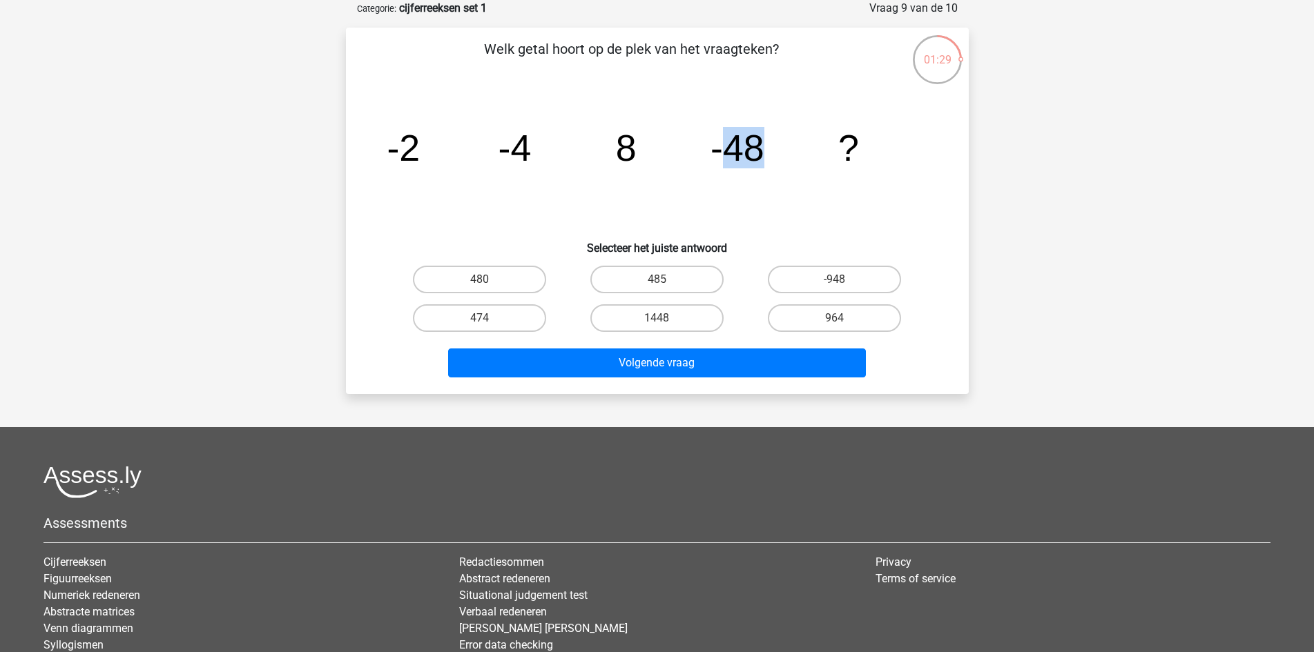
drag, startPoint x: 719, startPoint y: 145, endPoint x: 799, endPoint y: 146, distance: 80.1
click at [799, 146] on icon "image/svg+xml -2 -4 8 -48 ?" at bounding box center [657, 160] width 556 height 139
click at [871, 150] on icon "image/svg+xml -2 -4 8 -48 ?" at bounding box center [657, 160] width 556 height 139
click at [879, 214] on icon "image/svg+xml -2 -4 8 -48 ?" at bounding box center [657, 160] width 556 height 139
drag, startPoint x: 496, startPoint y: 283, endPoint x: 503, endPoint y: 280, distance: 7.4
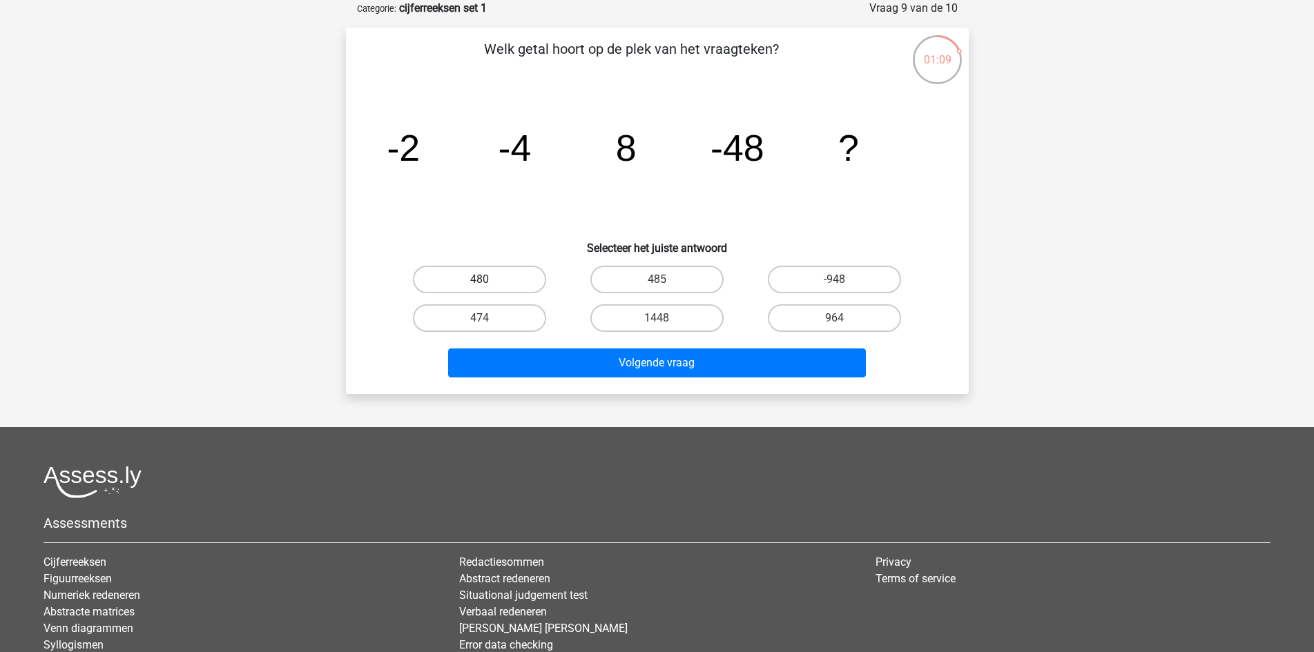
click at [496, 283] on label "480" at bounding box center [479, 280] width 133 height 28
click at [488, 283] on input "480" at bounding box center [483, 284] width 9 height 9
radio input "true"
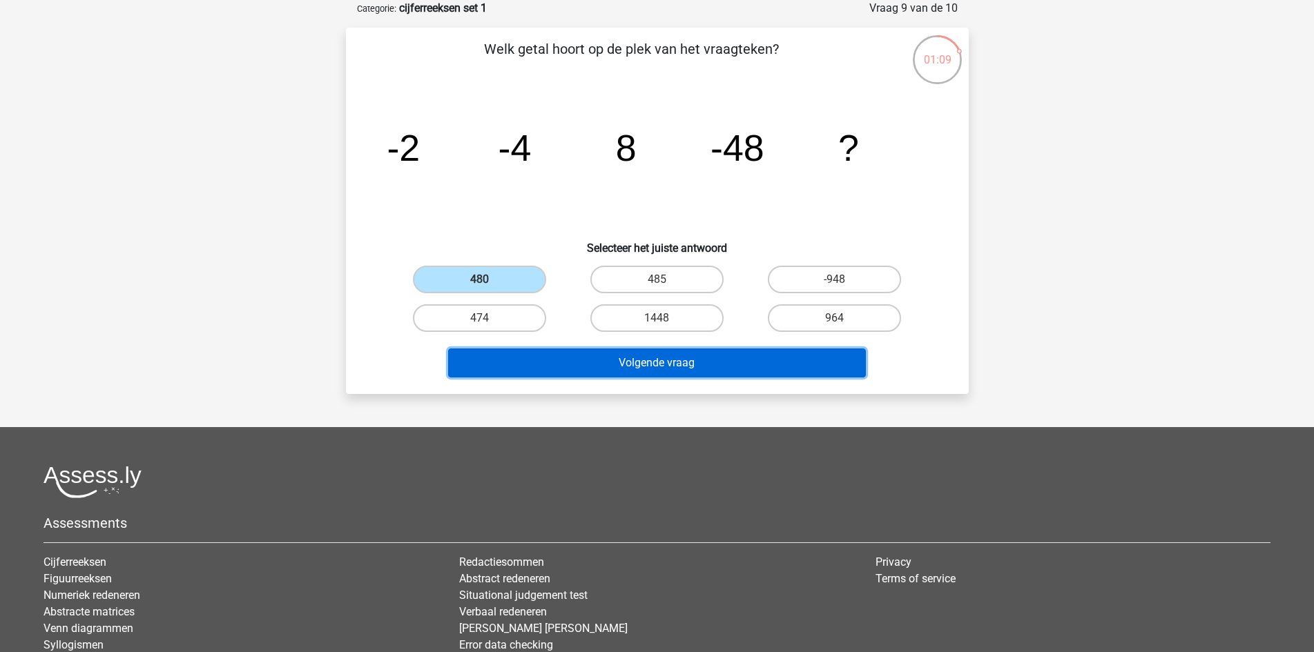
click at [580, 357] on button "Volgende vraag" at bounding box center [657, 363] width 418 height 29
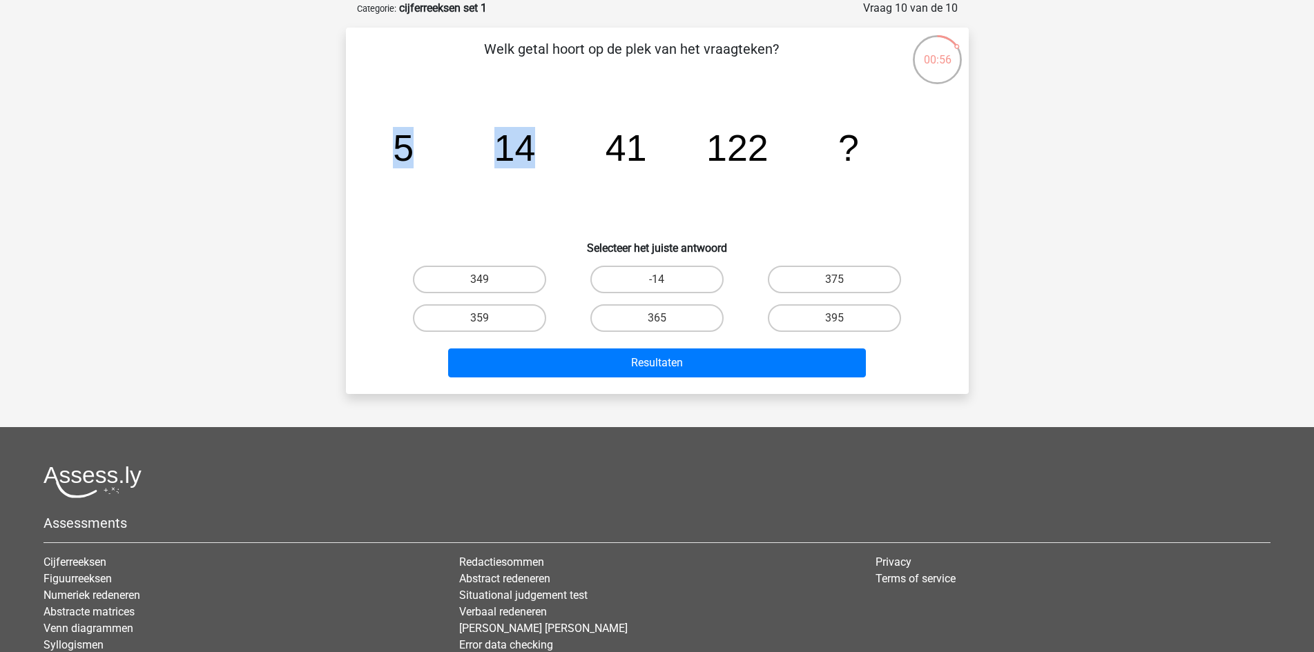
drag, startPoint x: 519, startPoint y: 146, endPoint x: 578, endPoint y: 155, distance: 60.0
click at [578, 155] on icon "image/svg+xml 5 14 41 122 ?" at bounding box center [657, 160] width 556 height 139
drag, startPoint x: 494, startPoint y: 286, endPoint x: 570, endPoint y: 303, distance: 77.2
click at [494, 286] on label "349" at bounding box center [479, 280] width 133 height 28
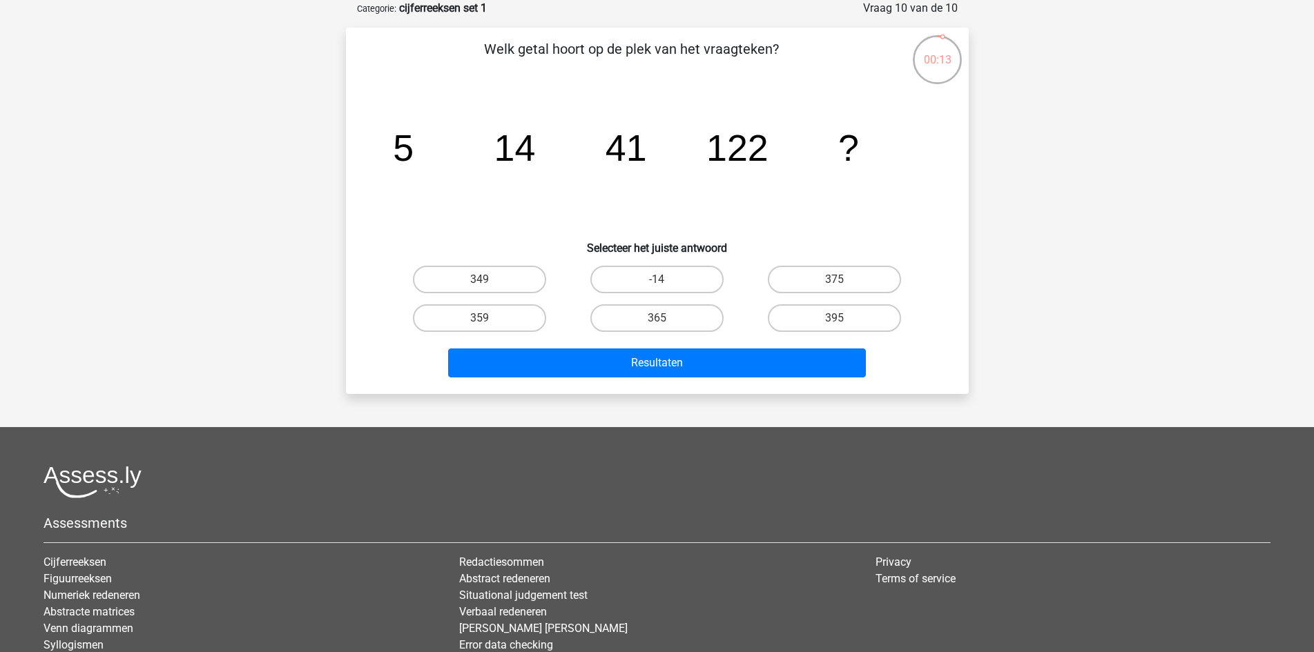
click at [488, 286] on input "349" at bounding box center [483, 284] width 9 height 9
radio input "true"
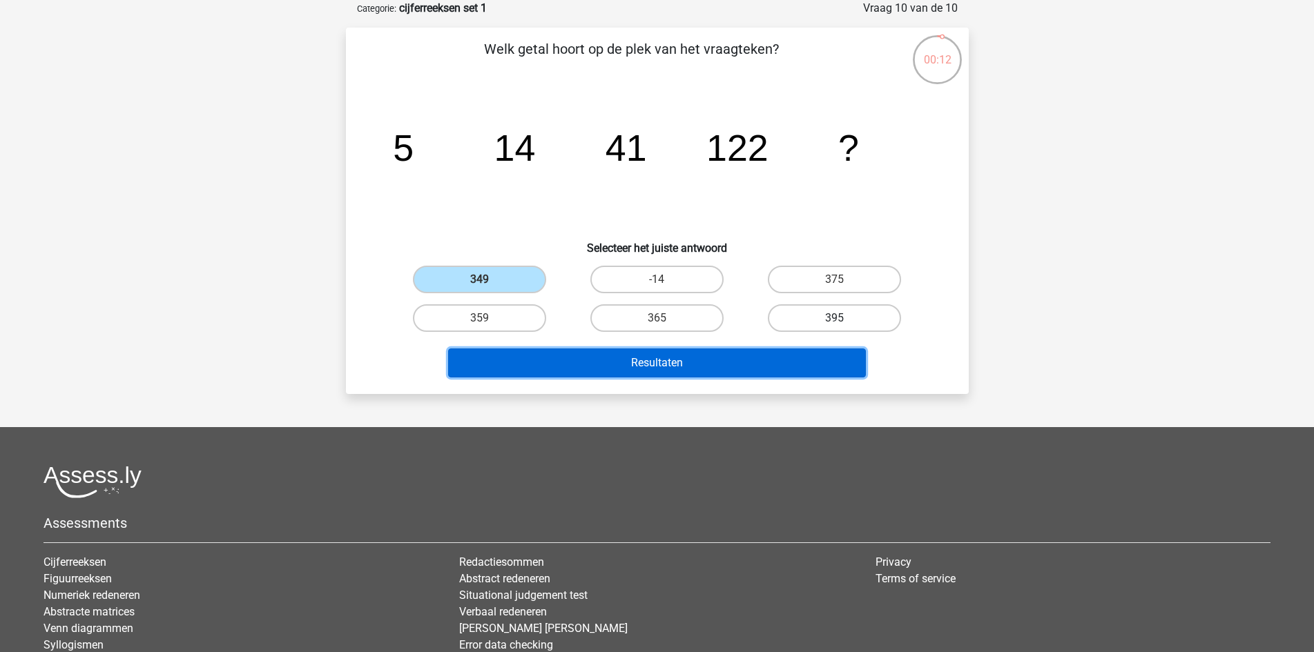
drag, startPoint x: 593, startPoint y: 358, endPoint x: 786, endPoint y: 323, distance: 196.3
click at [594, 357] on button "Resultaten" at bounding box center [657, 363] width 418 height 29
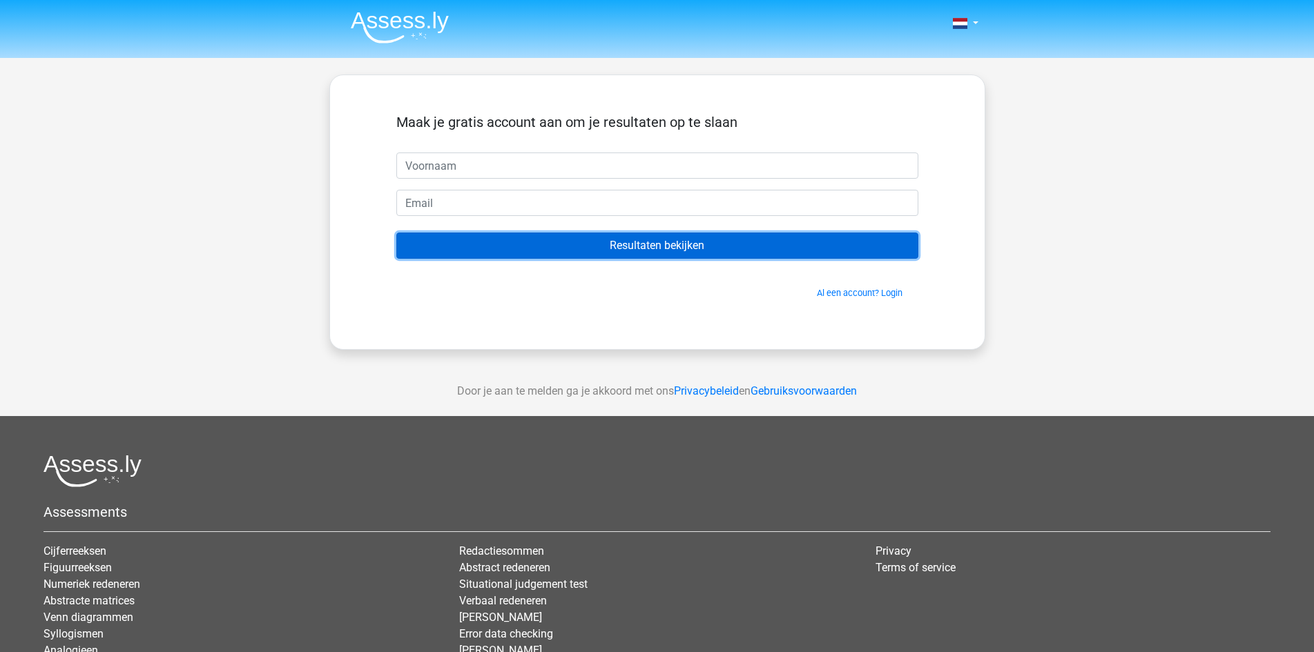
click at [686, 246] on input "Resultaten bekijken" at bounding box center [657, 246] width 522 height 26
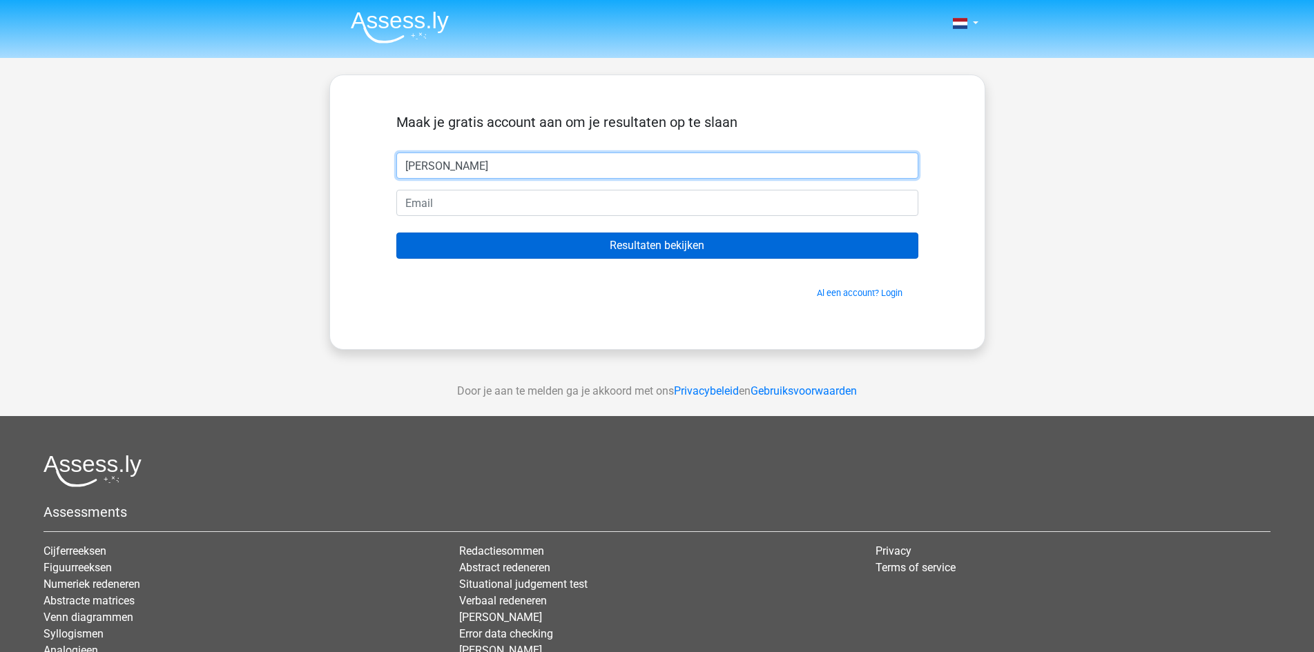
type input "Henk"
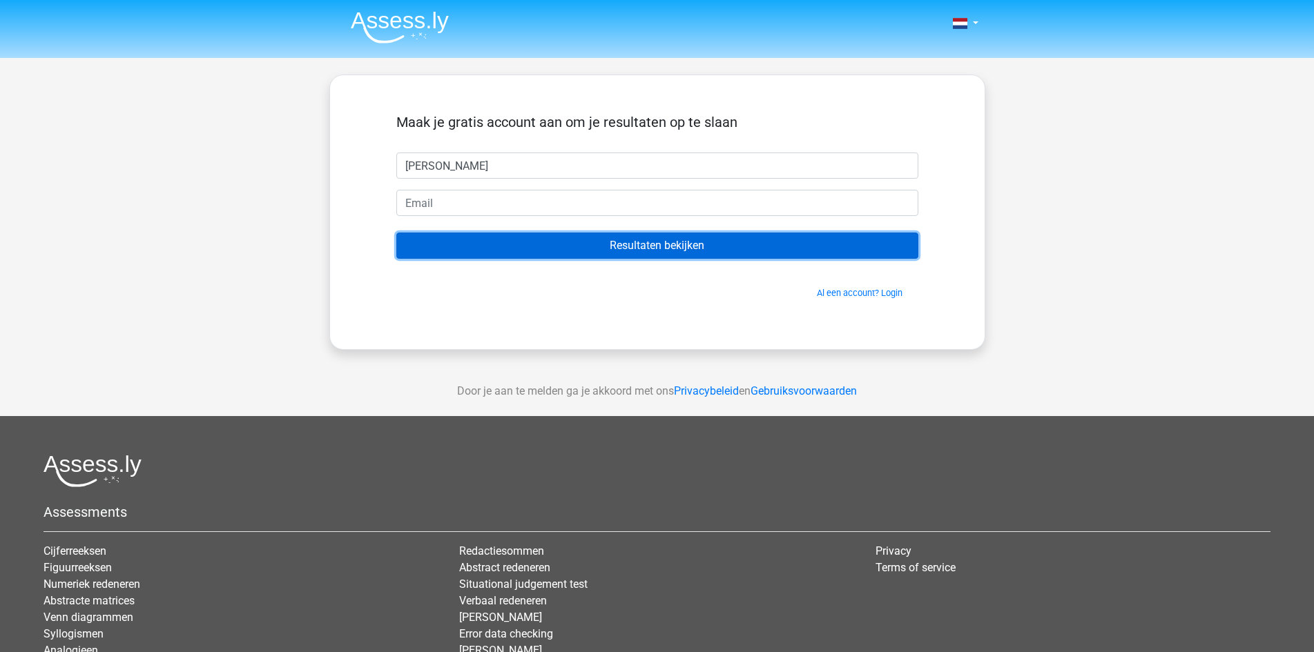
click at [518, 255] on input "Resultaten bekijken" at bounding box center [657, 246] width 522 height 26
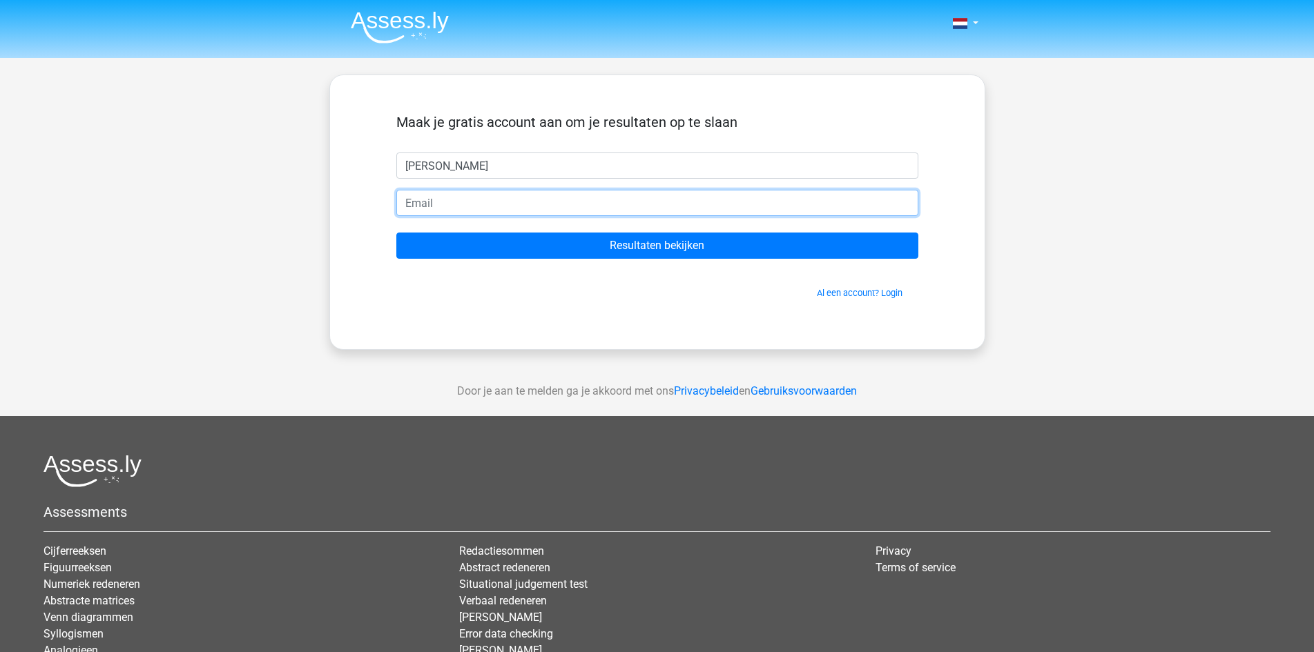
type input "g"
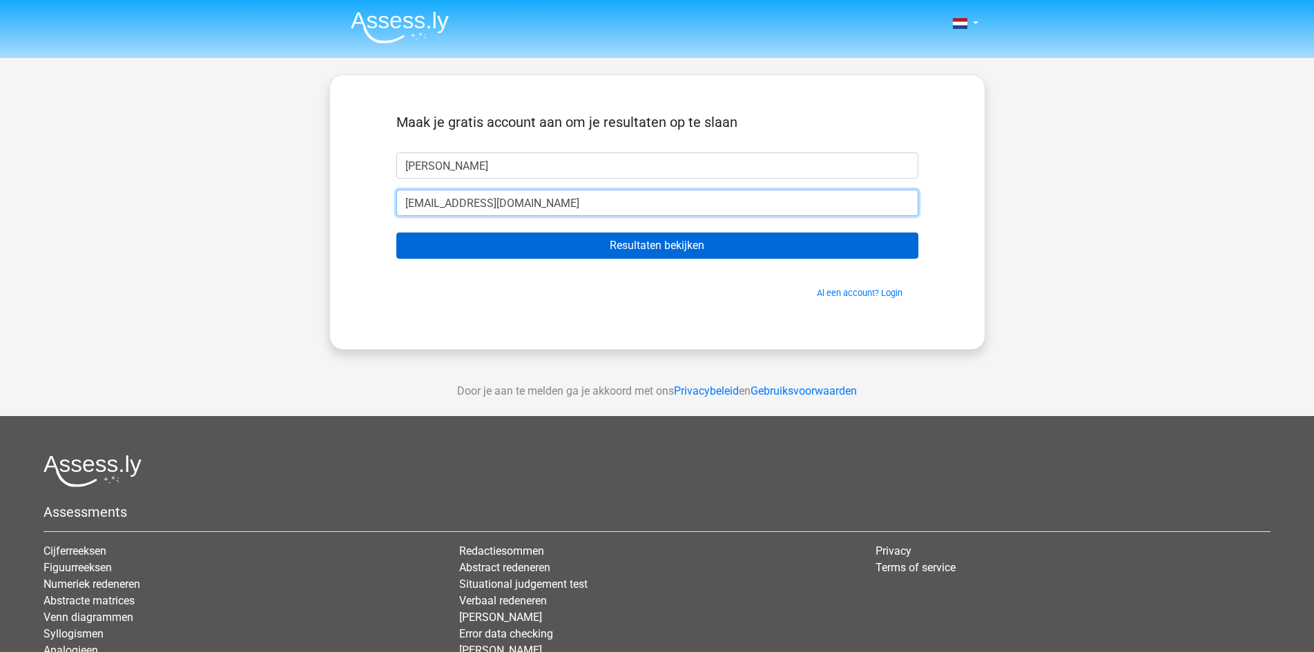
type input "henkie@gmail.com"
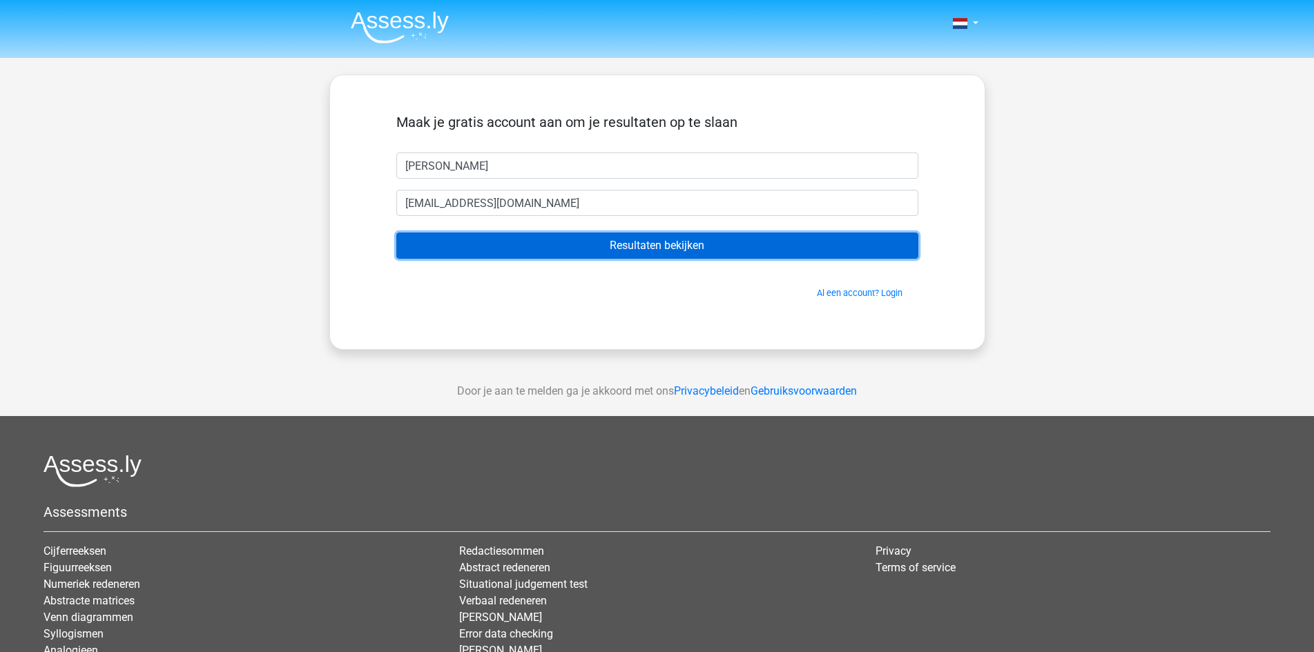
click at [629, 248] on input "Resultaten bekijken" at bounding box center [657, 246] width 522 height 26
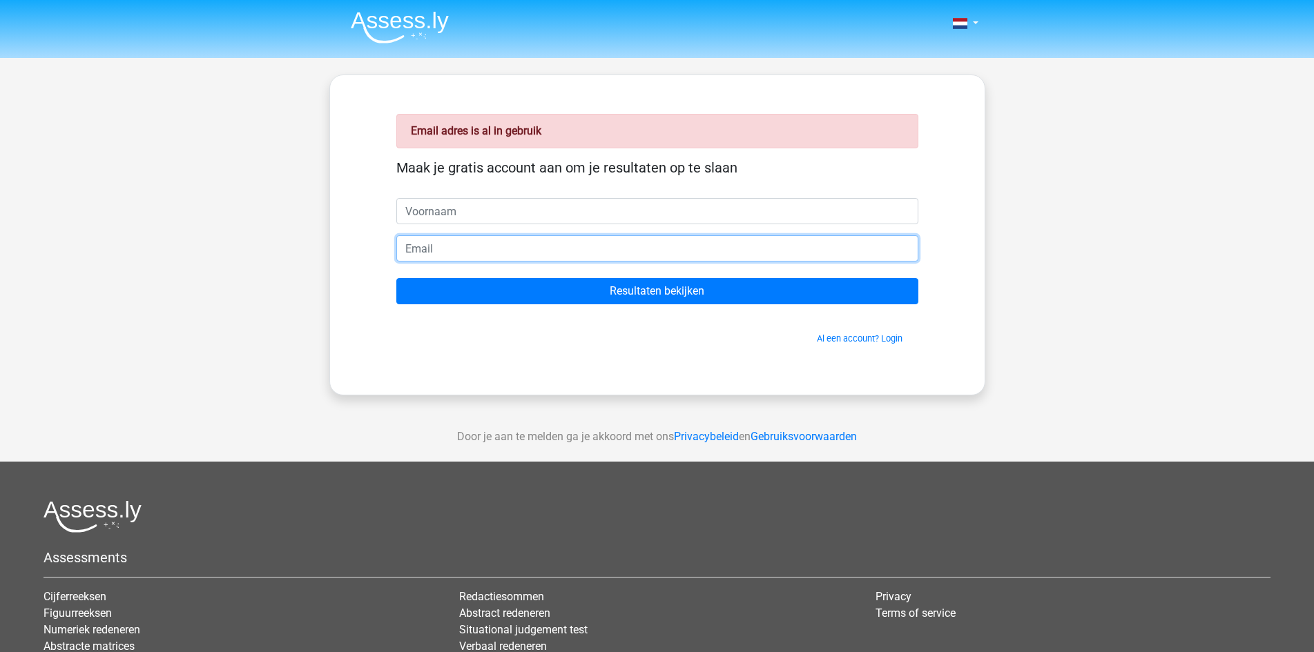
click at [452, 255] on input "email" at bounding box center [657, 248] width 522 height 26
type input "[EMAIL_ADDRESS][DOMAIN_NAME]"
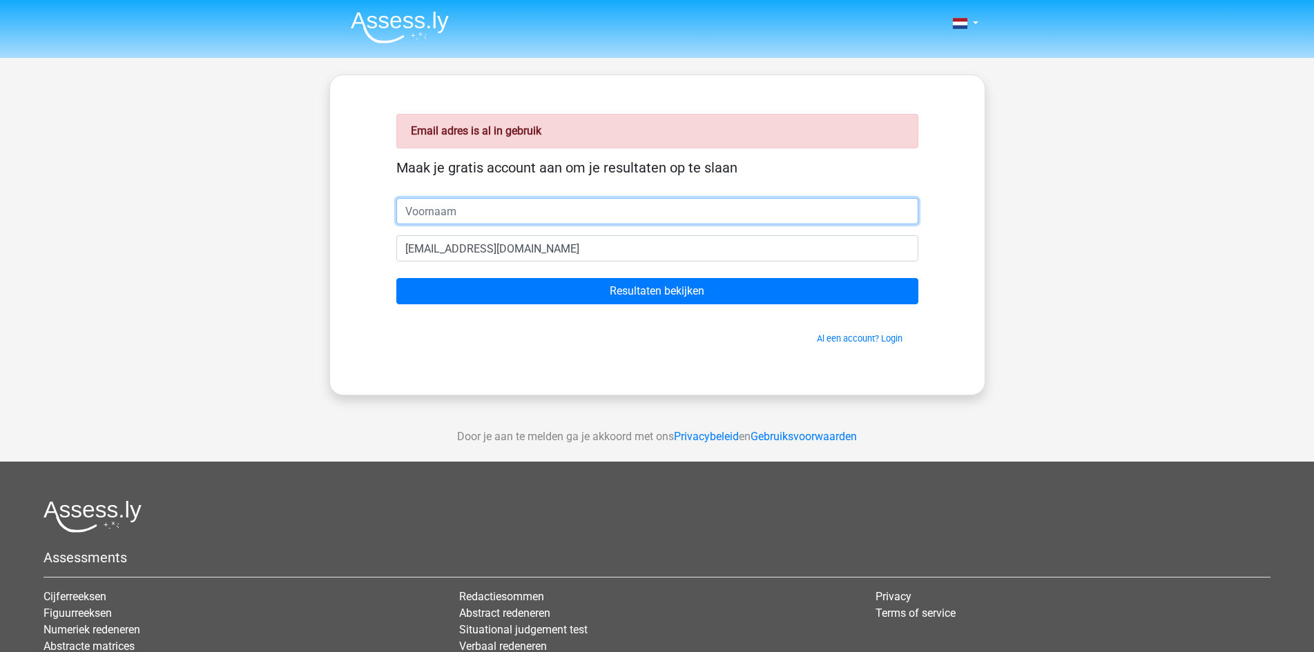
click at [473, 219] on input "text" at bounding box center [657, 211] width 522 height 26
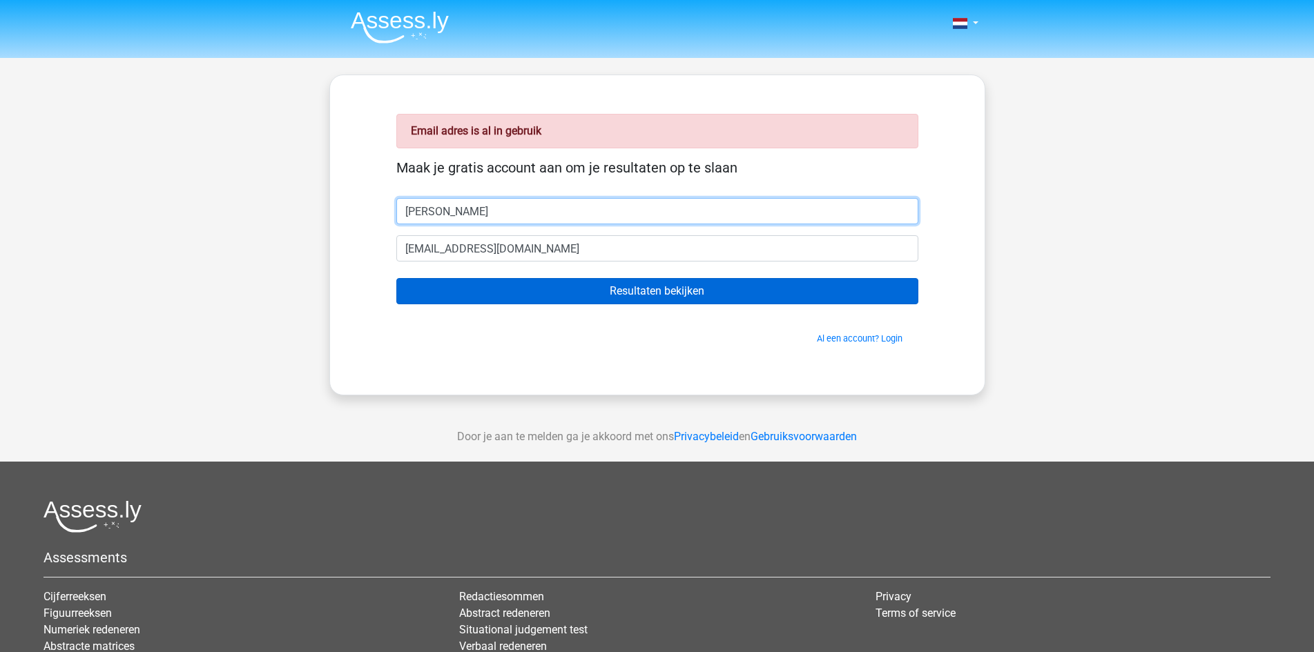
type input "[PERSON_NAME]"
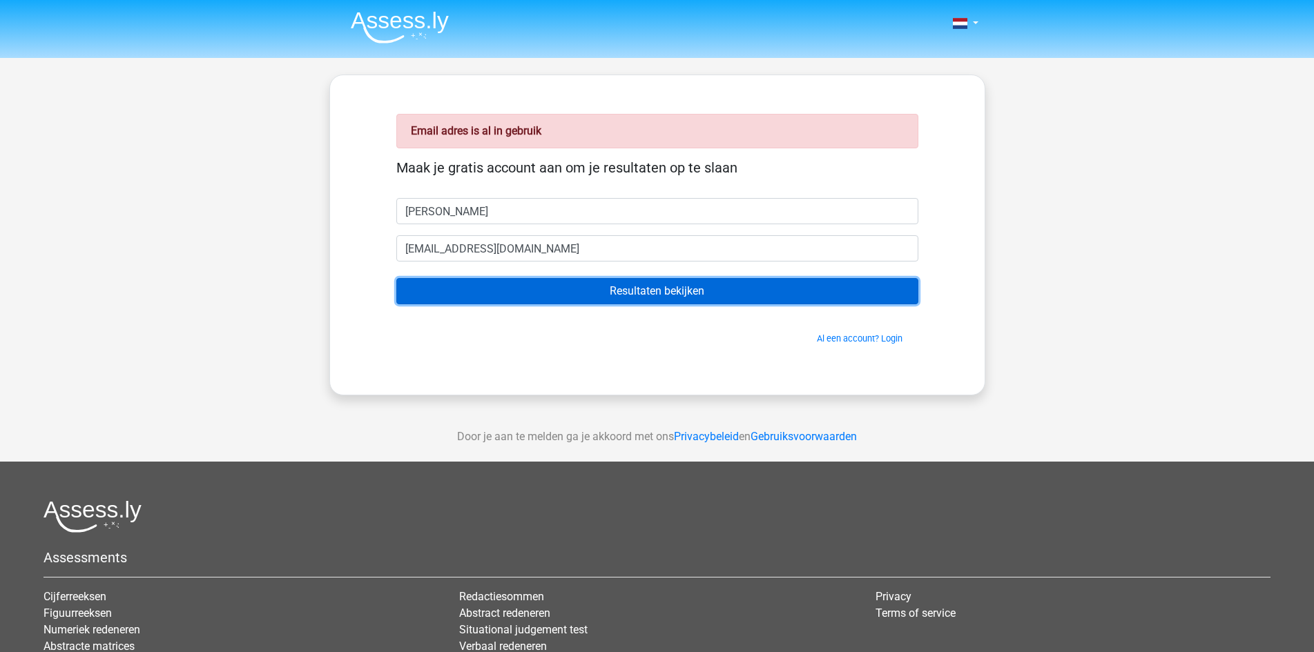
click at [496, 280] on input "Resultaten bekijken" at bounding box center [657, 291] width 522 height 26
click at [637, 296] on input "Resultaten bekijken" at bounding box center [657, 291] width 522 height 26
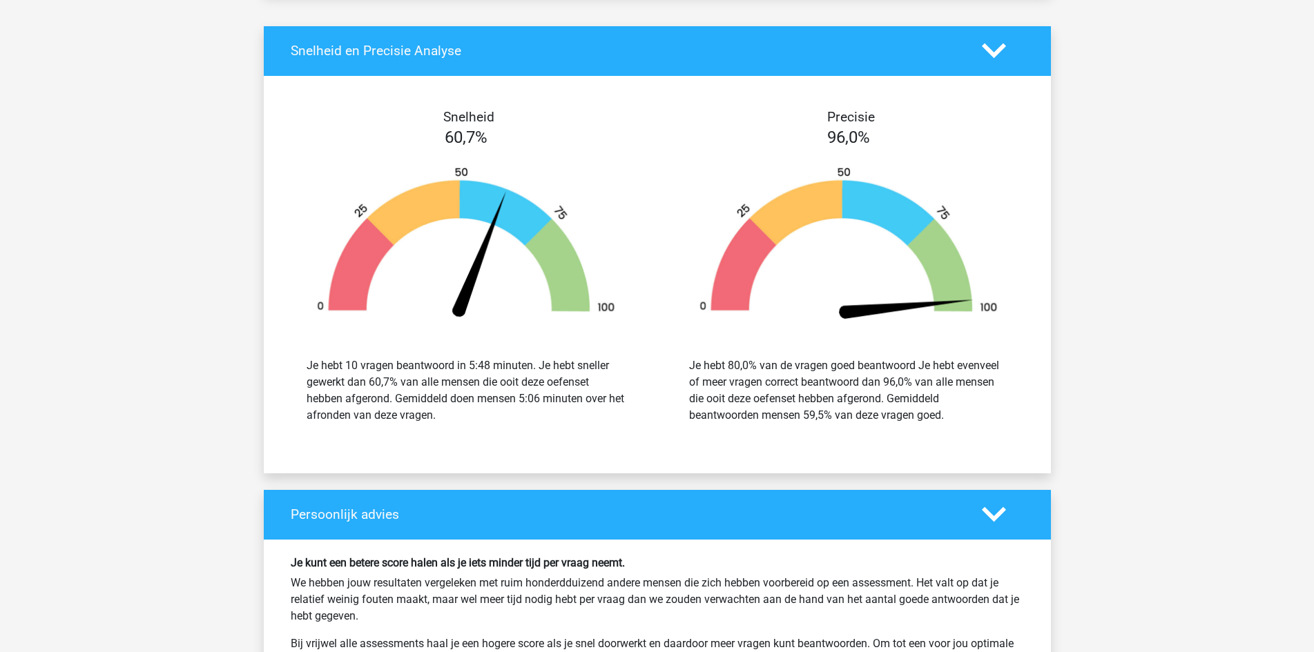
scroll to position [1588, 0]
